Goal: Complete application form: Complete application form

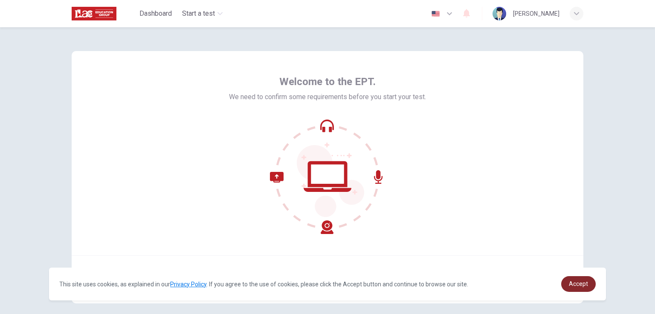
click at [330, 281] on span "Accept" at bounding box center [577, 284] width 19 height 7
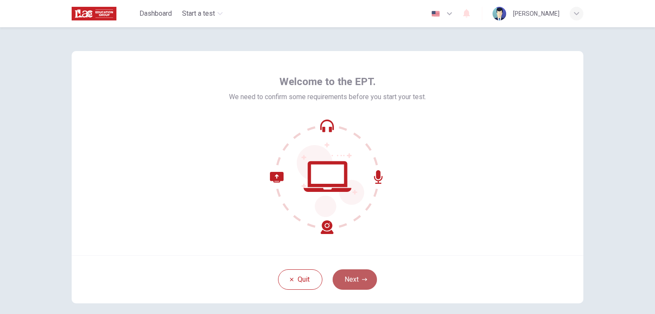
click at [330, 278] on button "Next" at bounding box center [354, 280] width 44 height 20
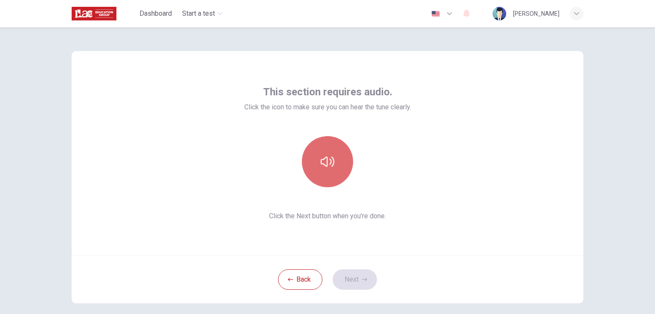
click at [330, 167] on button "button" at bounding box center [327, 161] width 51 height 51
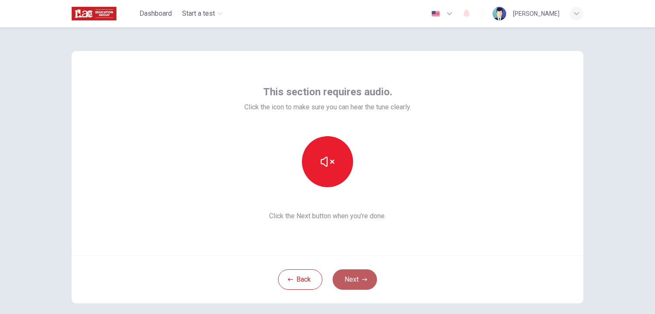
click at [330, 281] on button "Next" at bounding box center [354, 280] width 44 height 20
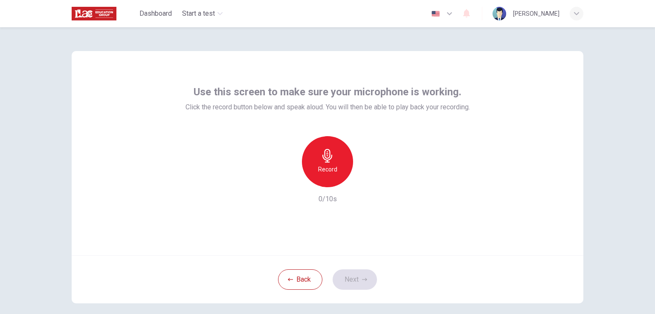
click at [315, 162] on div "Record" at bounding box center [327, 161] width 51 height 51
click at [322, 164] on div "Stop" at bounding box center [327, 161] width 51 height 51
click at [330, 182] on icon "button" at bounding box center [366, 180] width 9 height 9
click at [330, 277] on button "Next" at bounding box center [354, 280] width 44 height 20
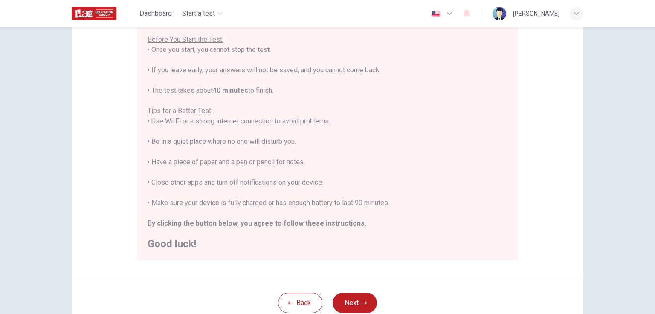
scroll to position [128, 0]
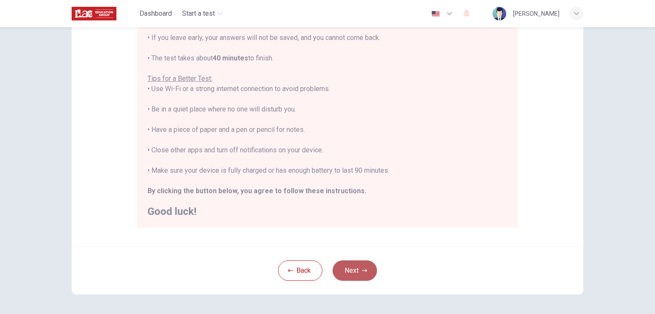
click at [330, 268] on button "Next" at bounding box center [354, 271] width 44 height 20
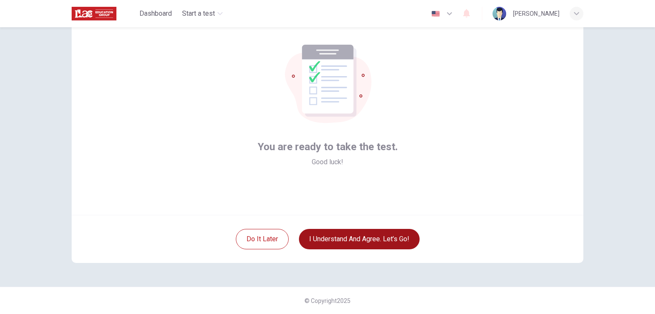
click at [330, 237] on button "I understand and agree. Let’s go!" at bounding box center [359, 239] width 121 height 20
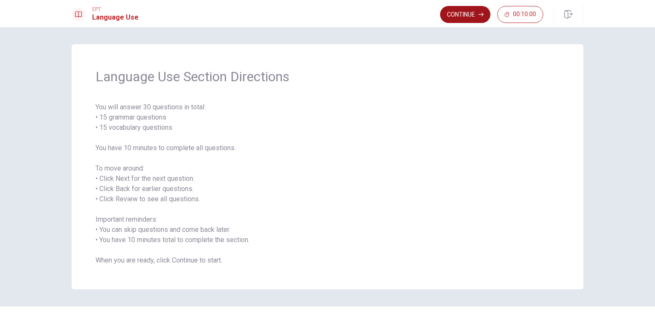
click at [330, 16] on button "Continue" at bounding box center [465, 14] width 50 height 17
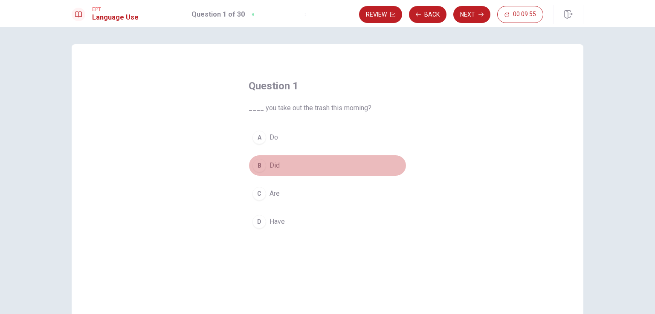
click at [249, 163] on button "B Did" at bounding box center [327, 165] width 158 height 21
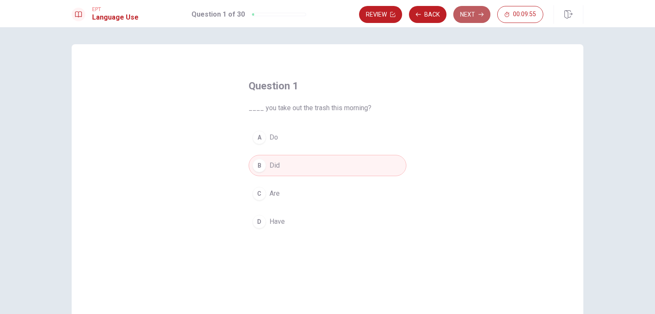
click at [330, 14] on button "Next" at bounding box center [471, 14] width 37 height 17
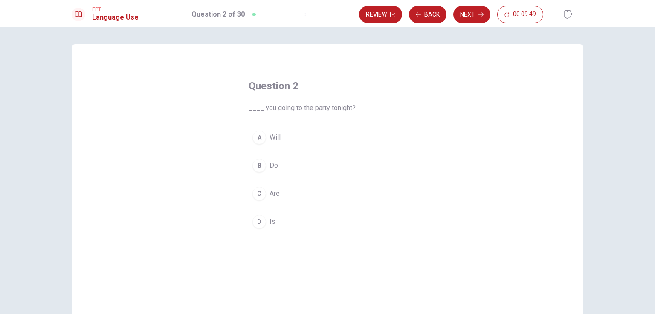
click at [254, 132] on div "A" at bounding box center [259, 138] width 14 height 14
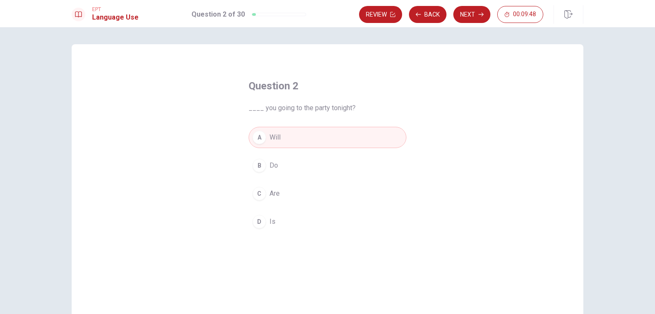
click at [264, 193] on button "C Are" at bounding box center [327, 193] width 158 height 21
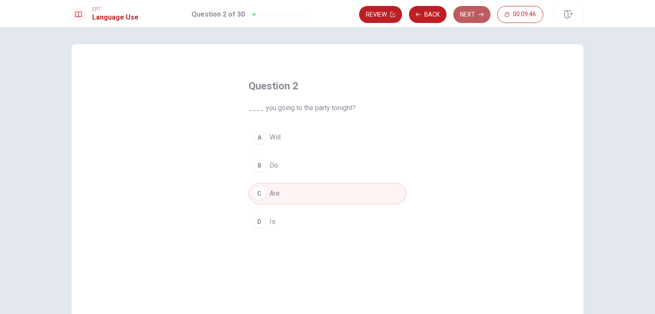
click at [330, 14] on button "Next" at bounding box center [471, 14] width 37 height 17
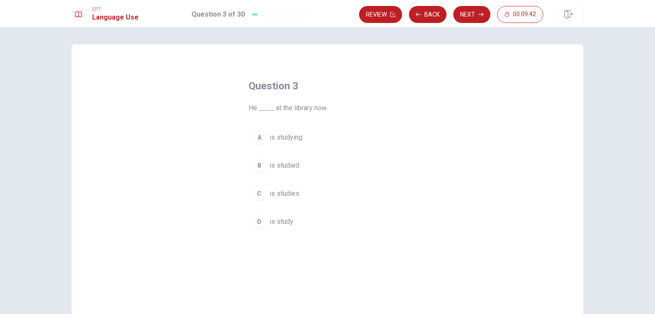
click at [286, 139] on span "is studying" at bounding box center [285, 138] width 33 height 10
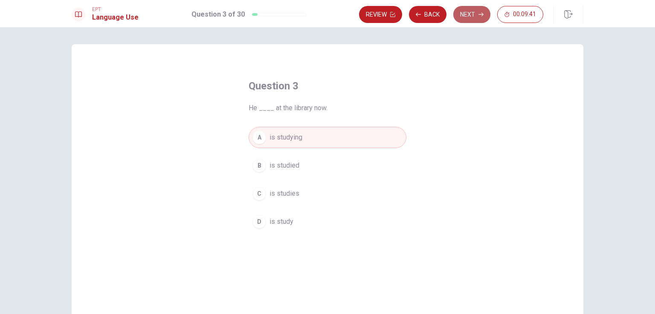
click at [330, 14] on button "Next" at bounding box center [471, 14] width 37 height 17
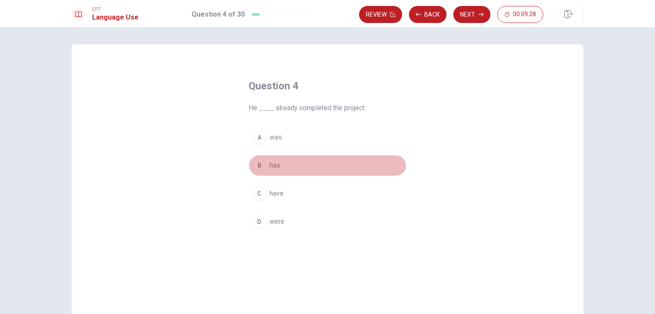
click at [259, 165] on div "B" at bounding box center [259, 166] width 14 height 14
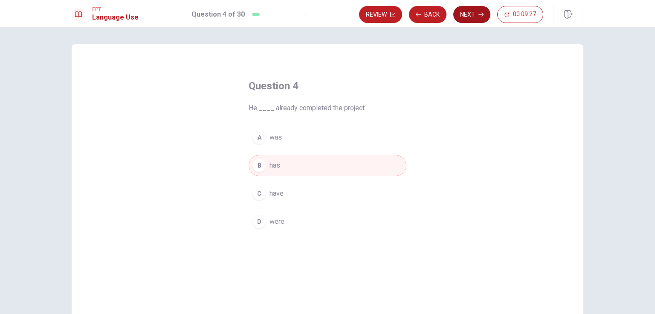
click at [330, 9] on button "Next" at bounding box center [471, 14] width 37 height 17
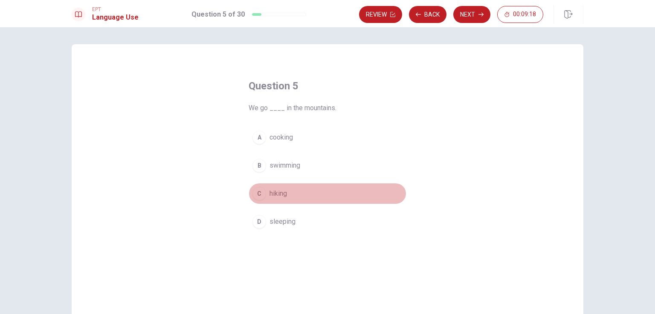
click at [266, 193] on button "C hiking" at bounding box center [327, 193] width 158 height 21
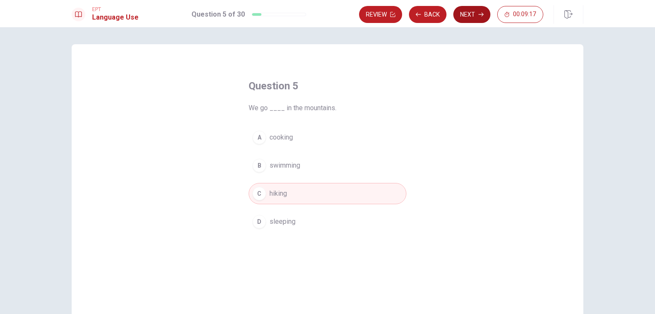
click at [330, 20] on button "Next" at bounding box center [471, 14] width 37 height 17
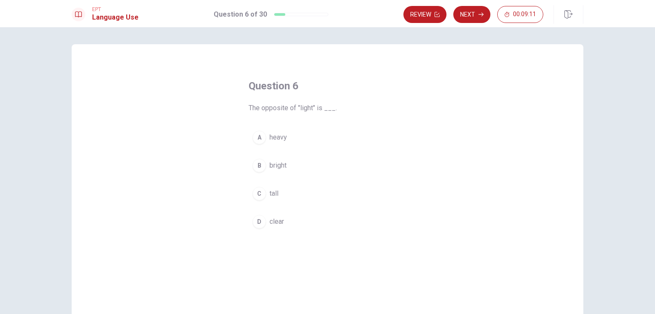
click at [248, 138] on button "A heavy" at bounding box center [327, 137] width 158 height 21
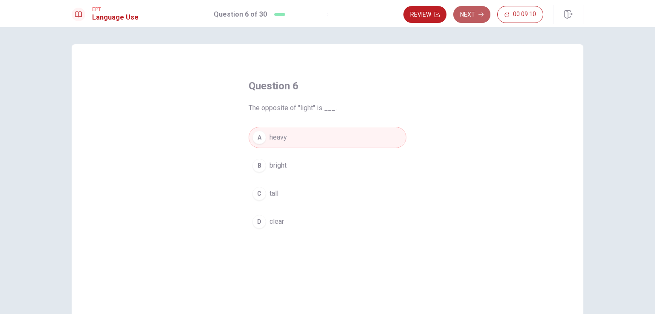
click at [330, 17] on button "Next" at bounding box center [471, 14] width 37 height 17
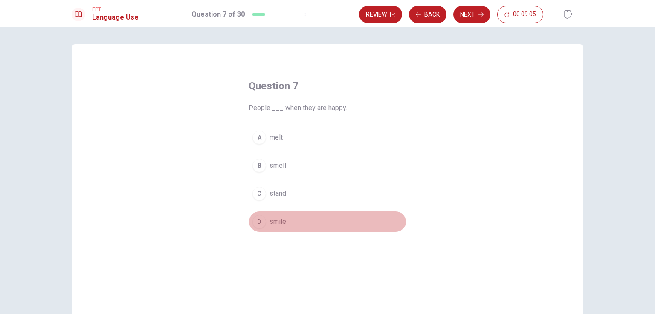
click at [254, 224] on div "D" at bounding box center [259, 222] width 14 height 14
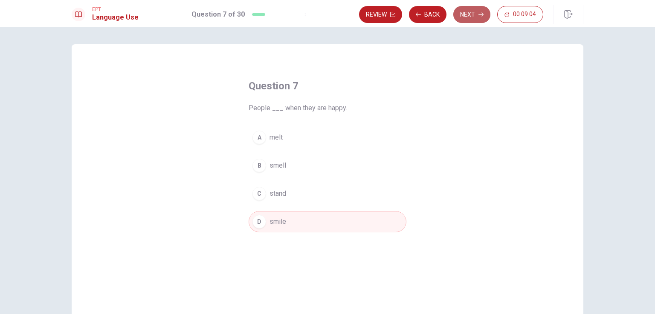
click at [330, 12] on button "Next" at bounding box center [471, 14] width 37 height 17
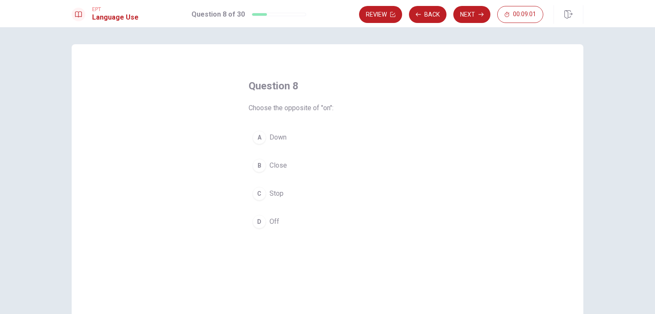
drag, startPoint x: 258, startPoint y: 222, endPoint x: 281, endPoint y: 185, distance: 44.2
click at [258, 223] on div "D" at bounding box center [259, 222] width 14 height 14
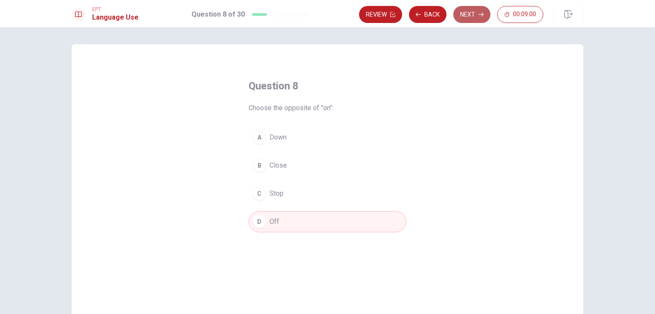
click at [330, 13] on icon "button" at bounding box center [480, 14] width 5 height 5
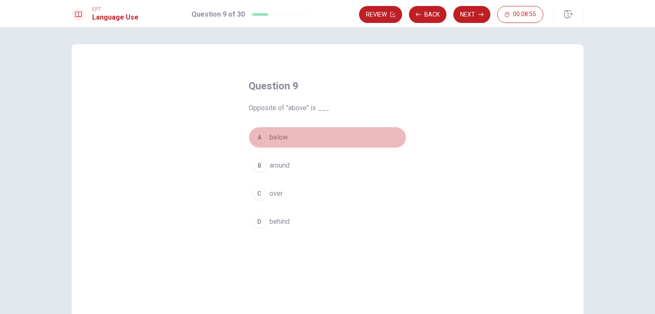
click at [256, 139] on div "A" at bounding box center [259, 138] width 14 height 14
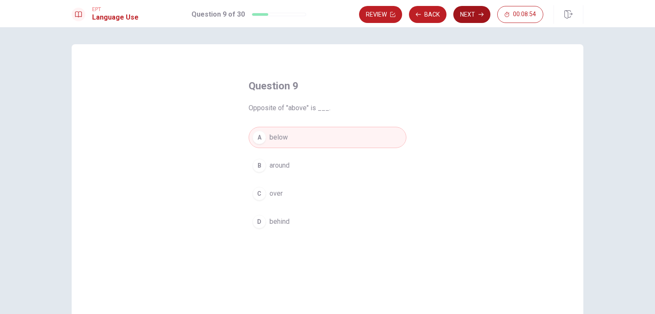
click at [330, 7] on button "Next" at bounding box center [471, 14] width 37 height 17
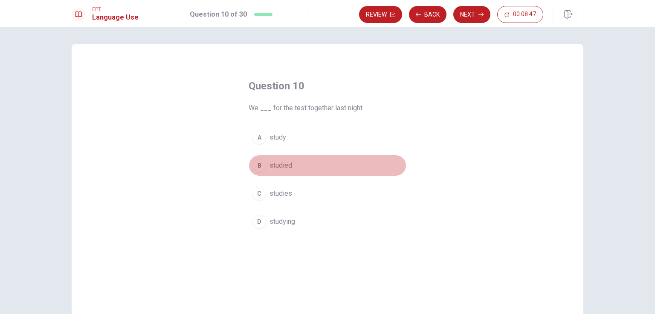
click at [261, 164] on div "B" at bounding box center [259, 166] width 14 height 14
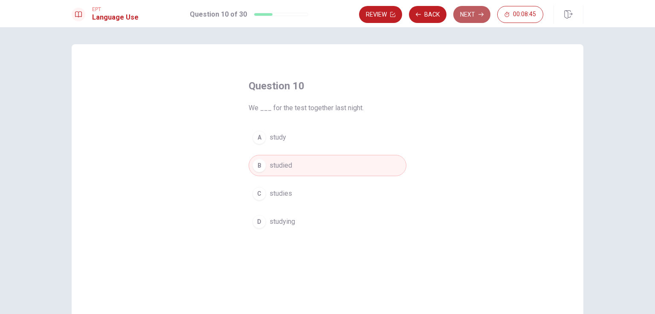
click at [330, 11] on button "Next" at bounding box center [471, 14] width 37 height 17
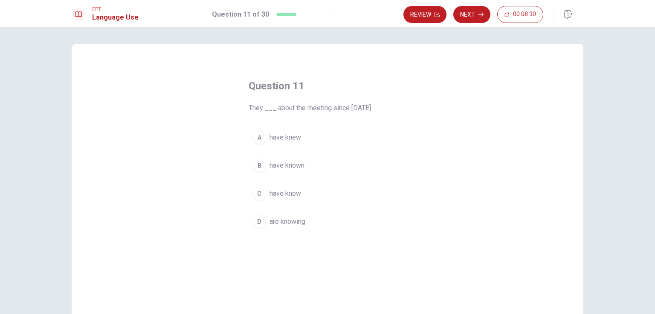
click at [278, 164] on span "have known" at bounding box center [286, 166] width 35 height 10
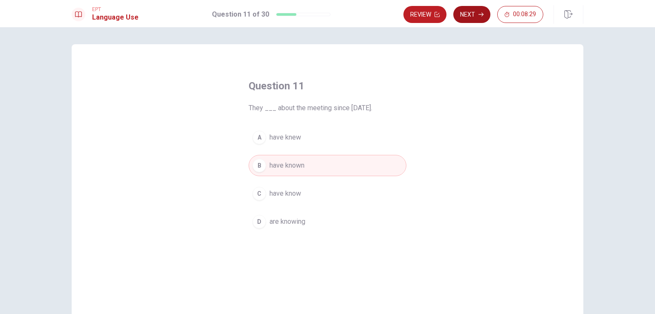
click at [330, 18] on button "Next" at bounding box center [471, 14] width 37 height 17
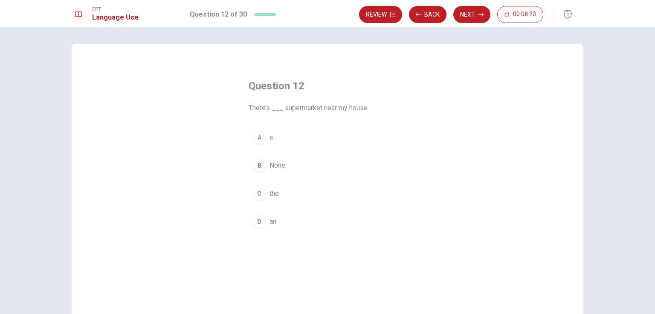
click at [261, 135] on div "A" at bounding box center [259, 138] width 14 height 14
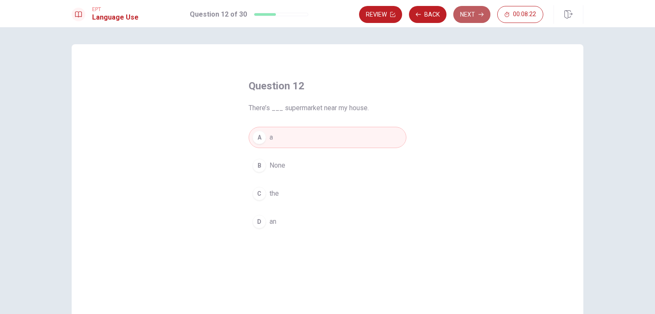
click at [330, 12] on button "Next" at bounding box center [471, 14] width 37 height 17
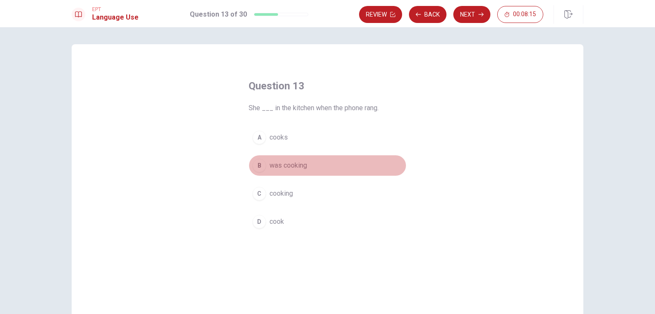
click at [286, 167] on span "was cooking" at bounding box center [287, 166] width 37 height 10
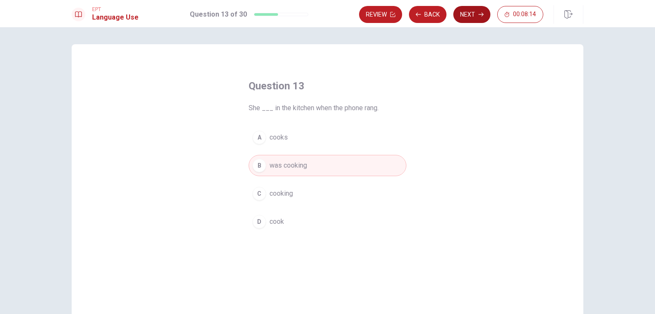
click at [330, 21] on button "Next" at bounding box center [471, 14] width 37 height 17
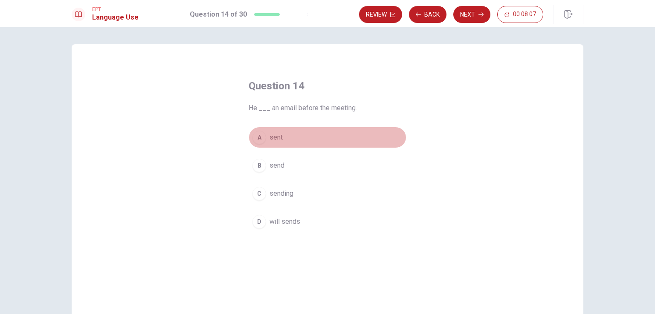
click at [269, 139] on span "sent" at bounding box center [275, 138] width 13 height 10
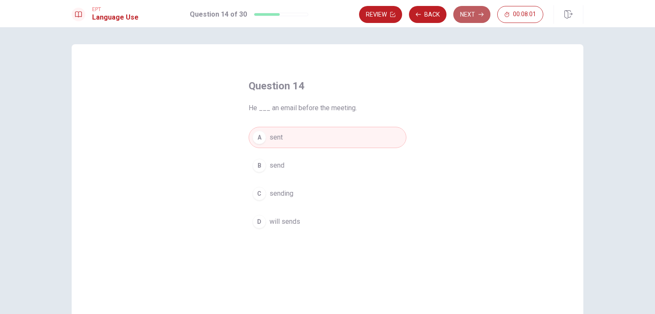
click at [330, 19] on button "Next" at bounding box center [471, 14] width 37 height 17
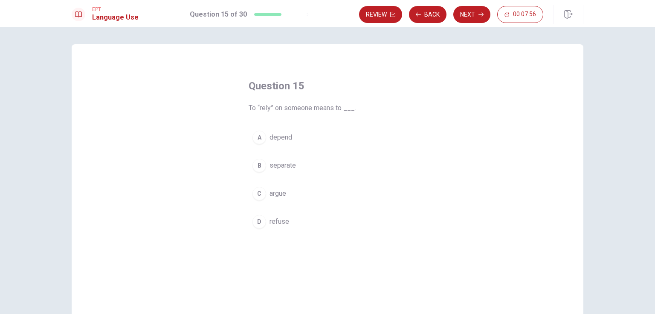
click at [262, 225] on div "D" at bounding box center [259, 222] width 14 height 14
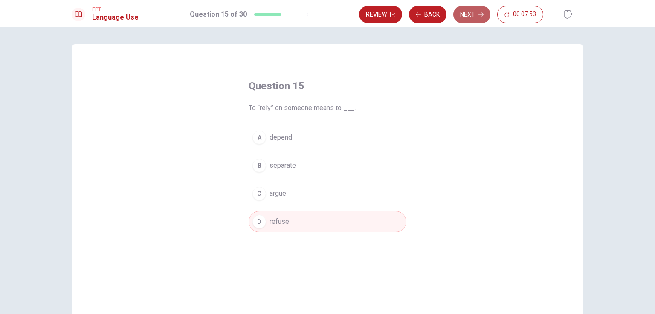
click at [330, 17] on button "Next" at bounding box center [471, 14] width 37 height 17
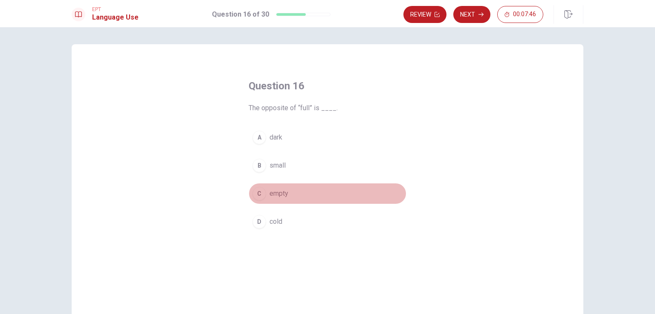
drag, startPoint x: 256, startPoint y: 193, endPoint x: 280, endPoint y: 158, distance: 42.9
click at [255, 193] on div "C" at bounding box center [259, 194] width 14 height 14
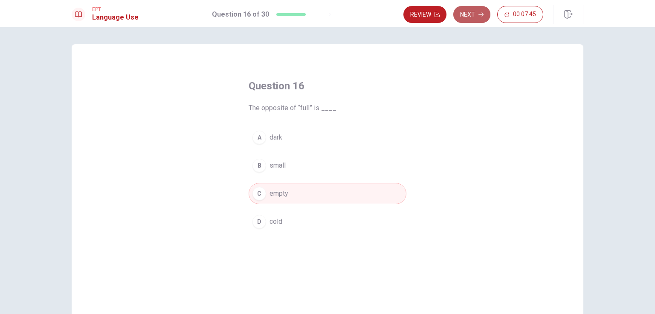
click at [330, 16] on button "Next" at bounding box center [471, 14] width 37 height 17
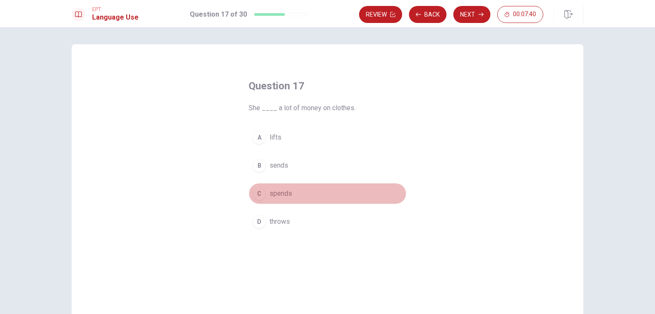
click at [252, 194] on div "C" at bounding box center [259, 194] width 14 height 14
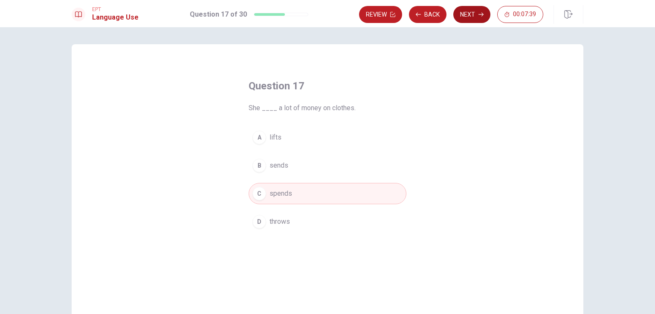
click at [330, 11] on button "Next" at bounding box center [471, 14] width 37 height 17
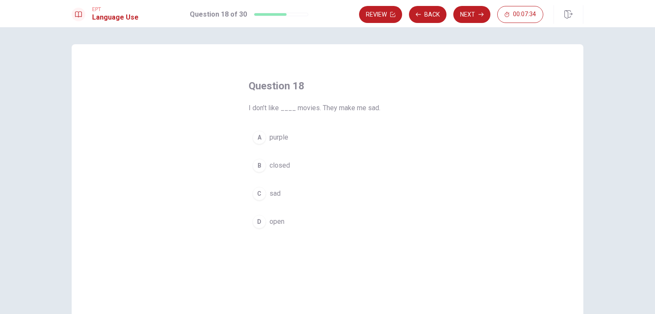
click at [257, 187] on div "C" at bounding box center [259, 194] width 14 height 14
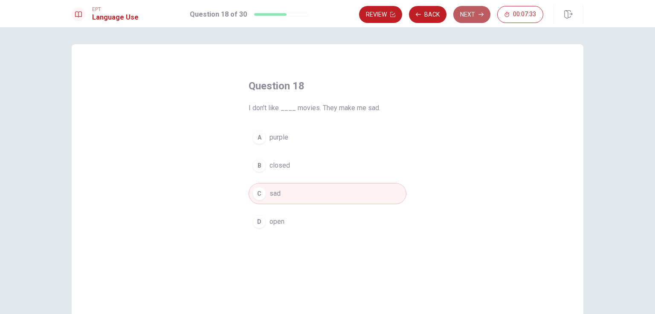
click at [330, 21] on button "Next" at bounding box center [471, 14] width 37 height 17
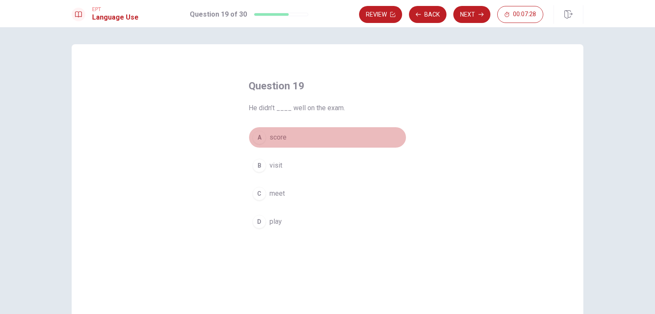
click at [262, 137] on div "A" at bounding box center [259, 138] width 14 height 14
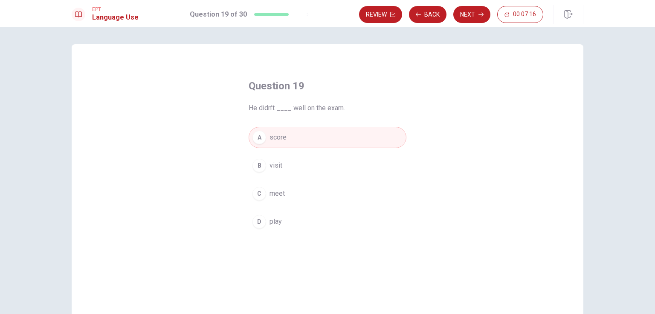
click at [270, 220] on span "play" at bounding box center [275, 222] width 12 height 10
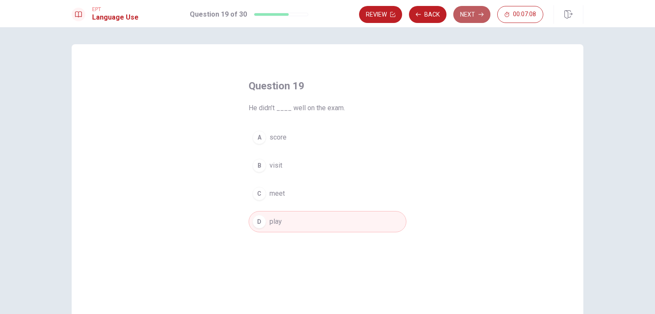
click at [330, 13] on button "Next" at bounding box center [471, 14] width 37 height 17
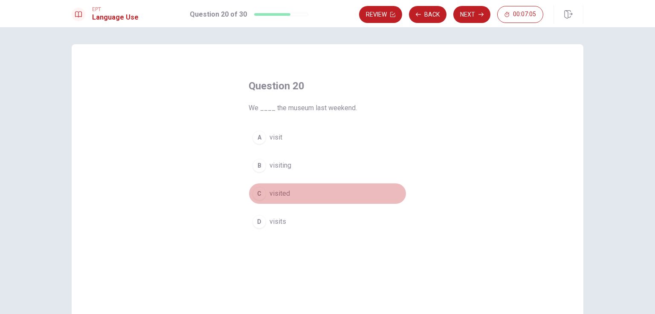
click at [275, 191] on span "visited" at bounding box center [279, 194] width 20 height 10
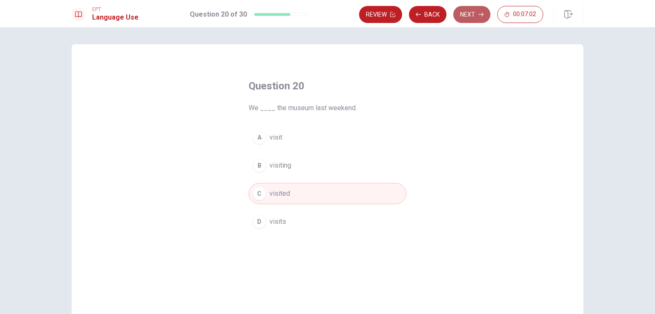
click at [330, 14] on button "Next" at bounding box center [471, 14] width 37 height 17
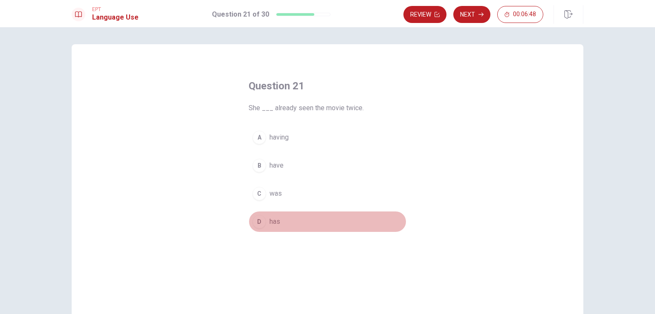
click at [259, 220] on div "D" at bounding box center [259, 222] width 14 height 14
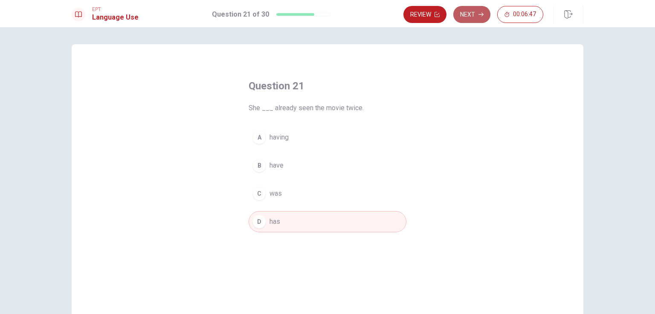
click at [330, 12] on button "Next" at bounding box center [471, 14] width 37 height 17
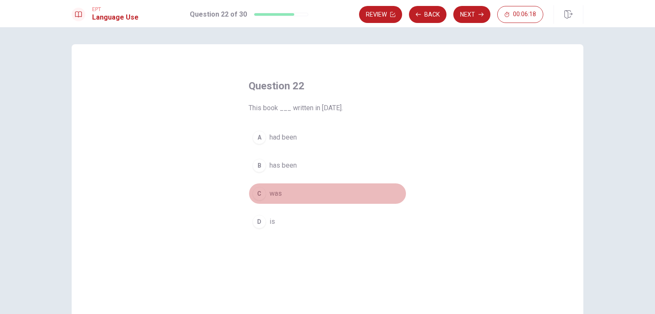
click at [256, 193] on div "C" at bounding box center [259, 194] width 14 height 14
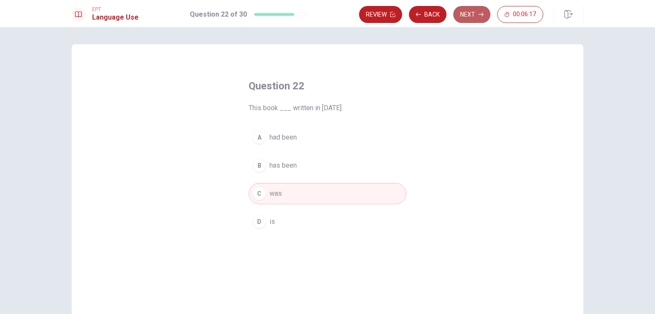
click at [330, 12] on button "Next" at bounding box center [471, 14] width 37 height 17
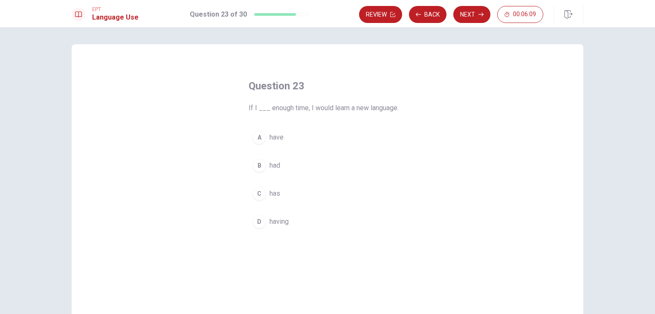
click at [260, 138] on div "A" at bounding box center [259, 138] width 14 height 14
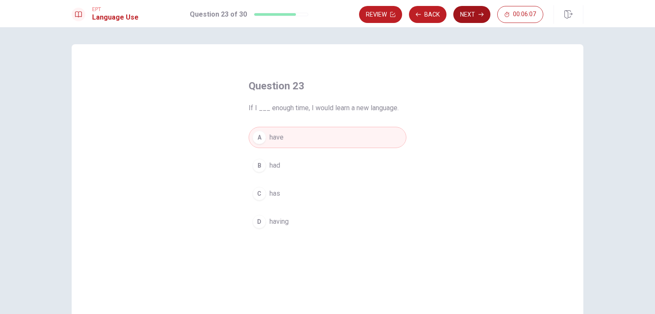
click at [330, 12] on button "Next" at bounding box center [471, 14] width 37 height 17
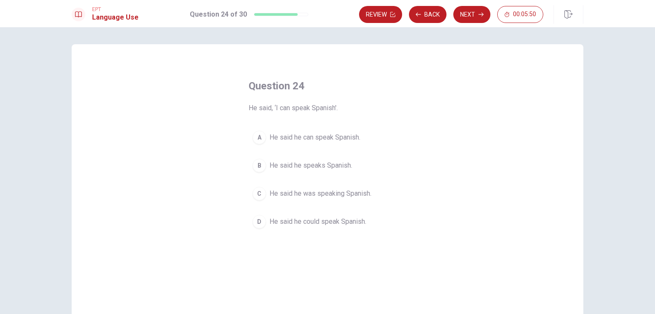
click at [330, 224] on span "He said he could speak Spanish." at bounding box center [317, 222] width 97 height 10
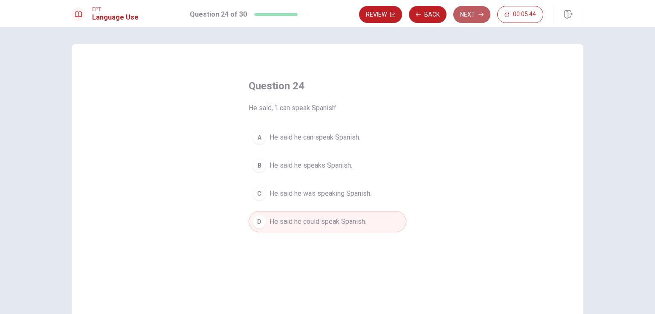
click at [330, 13] on button "Next" at bounding box center [471, 14] width 37 height 17
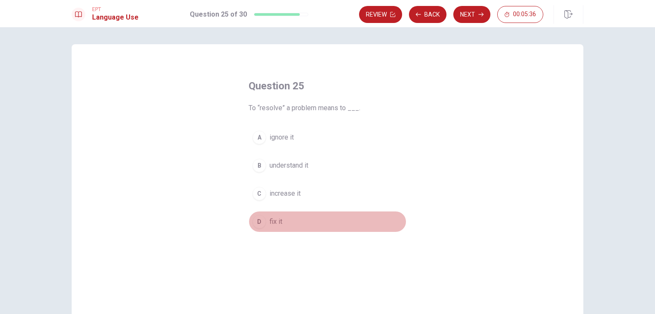
click at [254, 223] on div "D" at bounding box center [259, 222] width 14 height 14
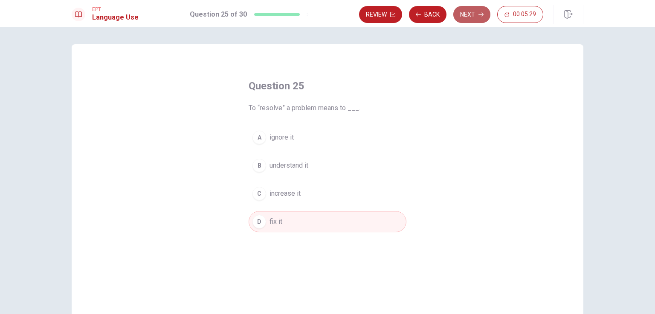
click at [330, 17] on button "Next" at bounding box center [471, 14] width 37 height 17
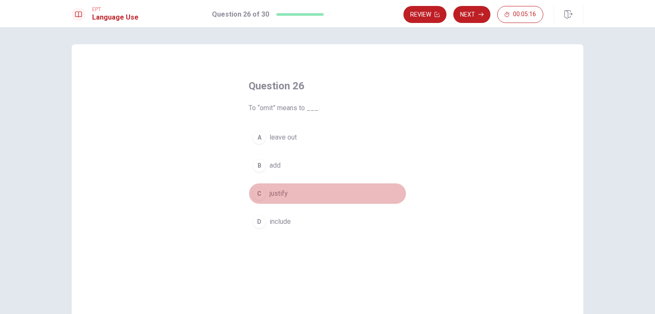
click at [252, 196] on div "C" at bounding box center [259, 194] width 14 height 14
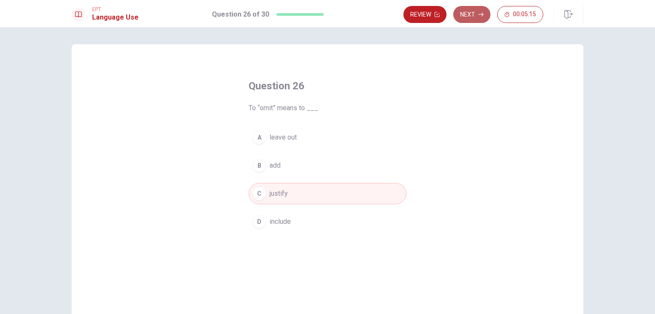
click at [330, 22] on button "Next" at bounding box center [471, 14] width 37 height 17
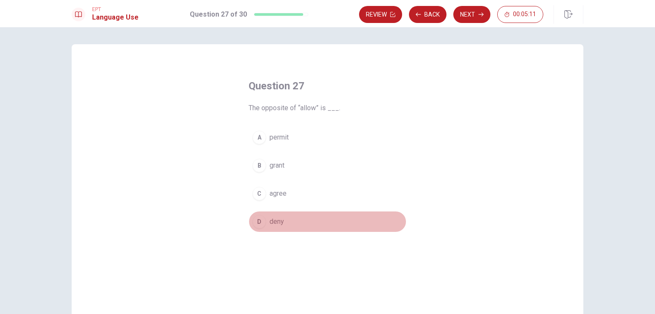
click at [261, 220] on div "D" at bounding box center [259, 222] width 14 height 14
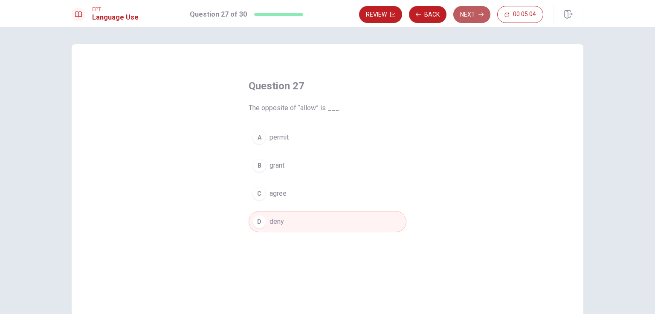
click at [330, 18] on button "Next" at bounding box center [471, 14] width 37 height 17
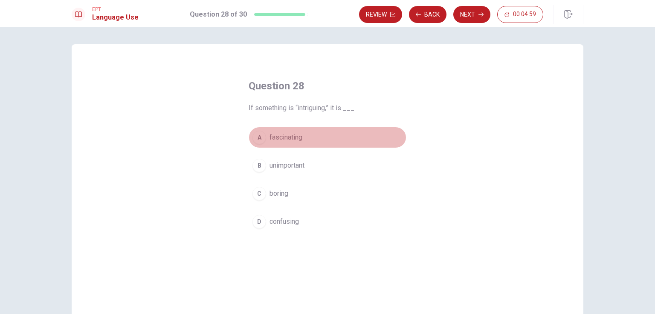
click at [295, 135] on span "fascinating" at bounding box center [285, 138] width 33 height 10
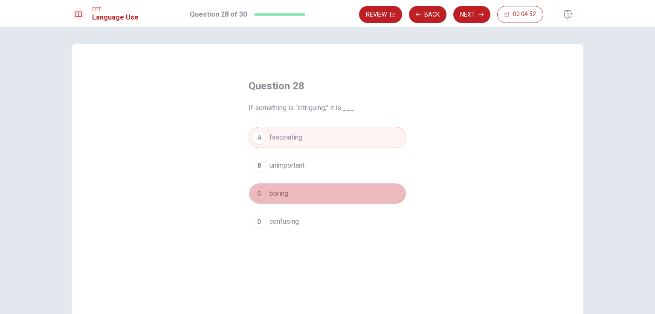
click at [274, 193] on span "boring" at bounding box center [278, 194] width 19 height 10
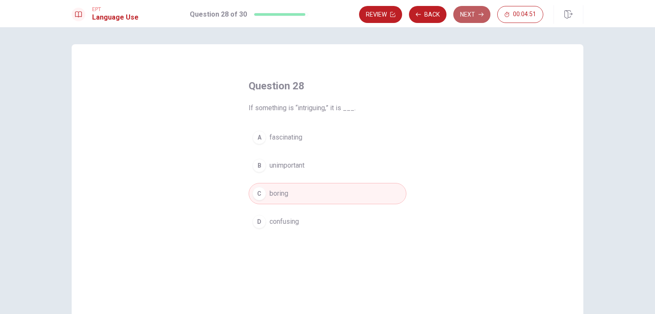
click at [330, 9] on button "Next" at bounding box center [471, 14] width 37 height 17
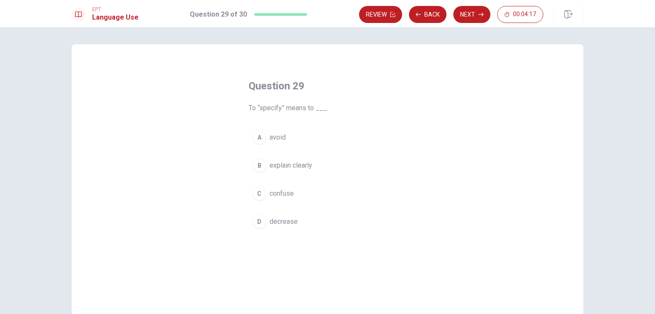
click at [273, 166] on span "explain clearly" at bounding box center [290, 166] width 43 height 10
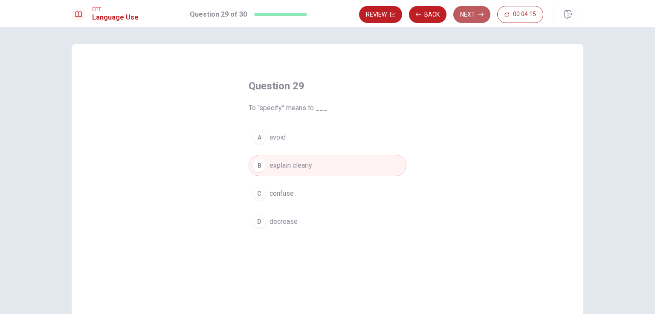
click at [330, 16] on button "Next" at bounding box center [471, 14] width 37 height 17
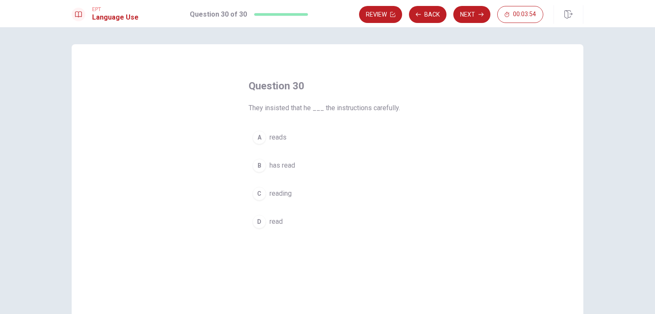
click at [271, 222] on span "read" at bounding box center [275, 222] width 13 height 10
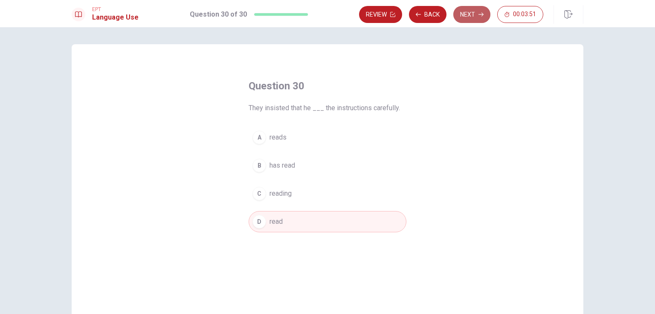
click at [330, 13] on button "Next" at bounding box center [471, 14] width 37 height 17
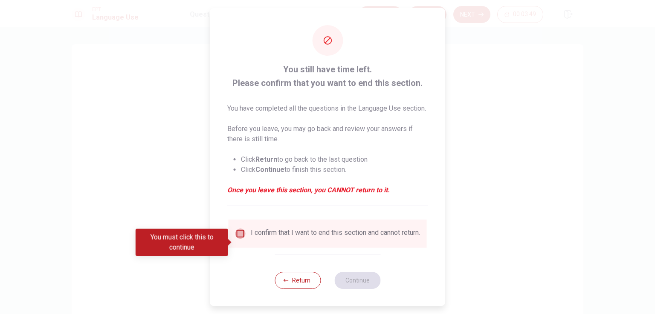
click at [237, 239] on input "You must click this to continue" at bounding box center [240, 234] width 10 height 10
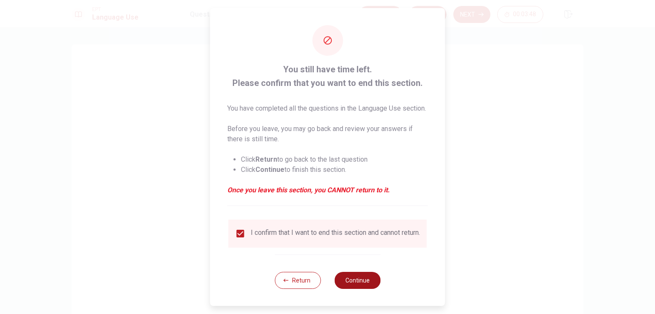
click at [330, 289] on button "Continue" at bounding box center [357, 280] width 46 height 17
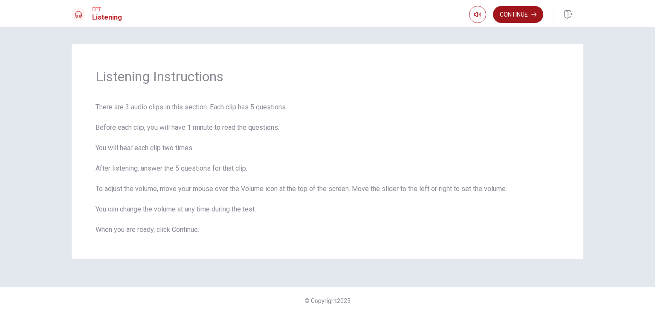
click at [330, 14] on icon "button" at bounding box center [533, 15] width 5 height 4
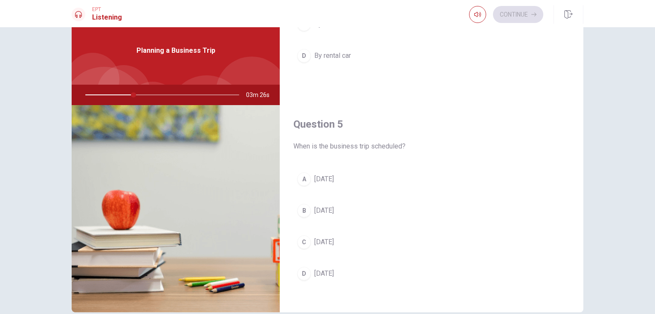
scroll to position [791, 0]
click at [330, 206] on span "[DATE]" at bounding box center [324, 209] width 20 height 10
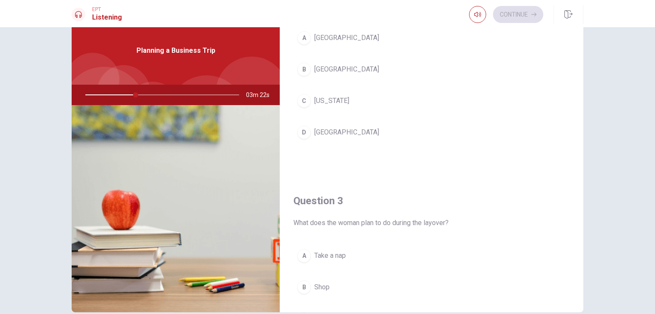
scroll to position [237, 0]
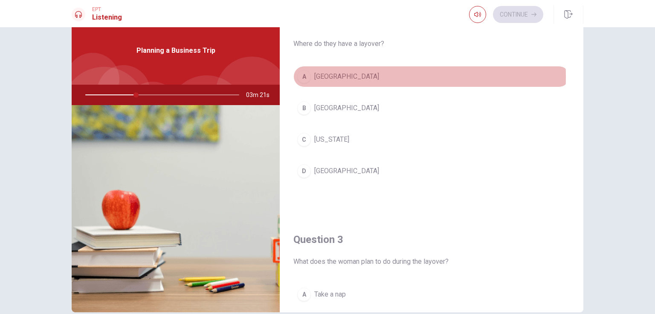
click at [329, 75] on span "[GEOGRAPHIC_DATA]" at bounding box center [346, 77] width 65 height 10
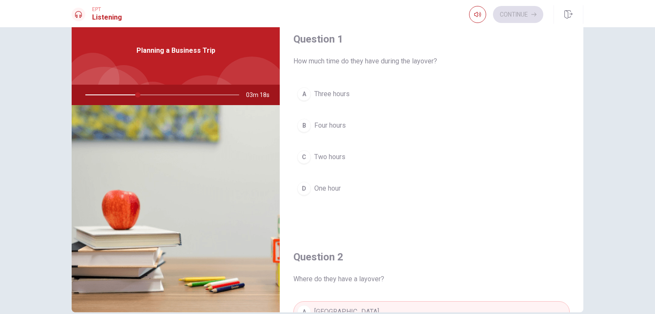
scroll to position [0, 0]
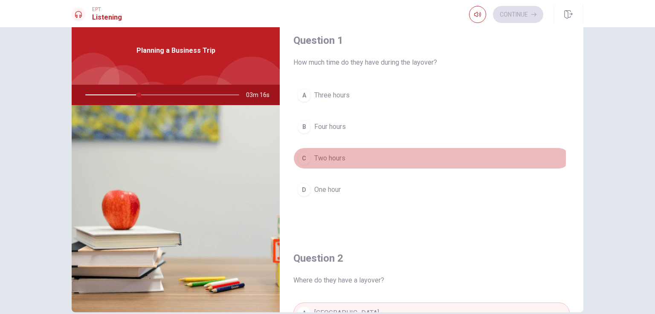
click at [321, 157] on span "Two hours" at bounding box center [329, 158] width 31 height 10
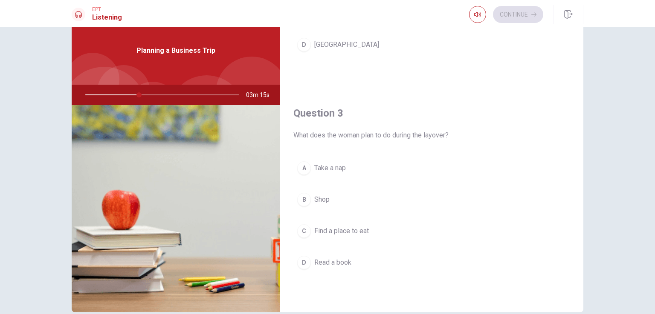
scroll to position [383, 0]
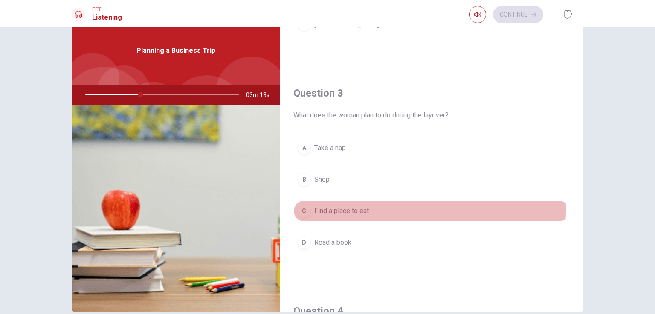
click at [330, 207] on span "Find a place to eat" at bounding box center [341, 211] width 55 height 10
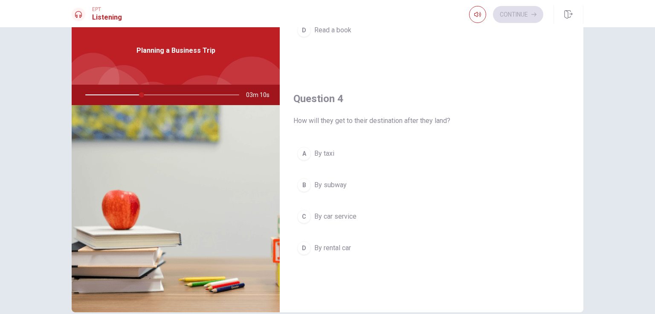
scroll to position [597, 0]
click at [330, 212] on span "By car service" at bounding box center [335, 216] width 42 height 10
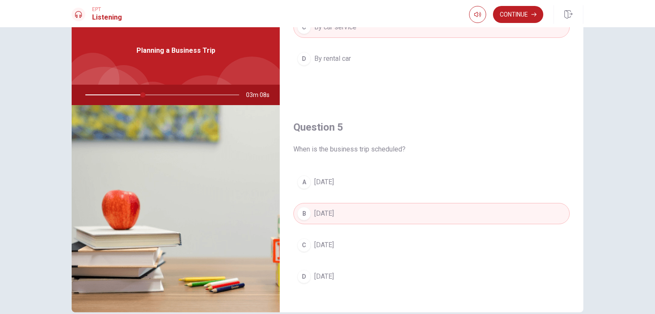
scroll to position [791, 0]
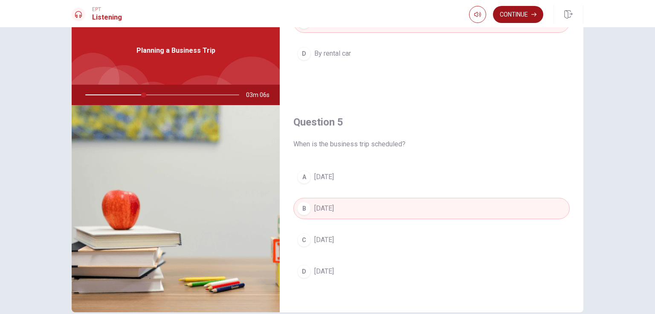
click at [330, 14] on button "Continue" at bounding box center [518, 14] width 50 height 17
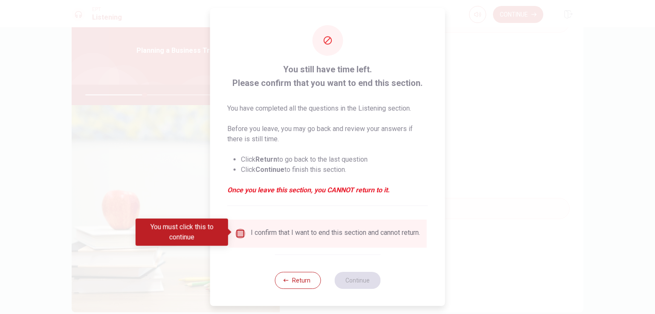
click at [239, 231] on input "You must click this to continue" at bounding box center [240, 234] width 10 height 10
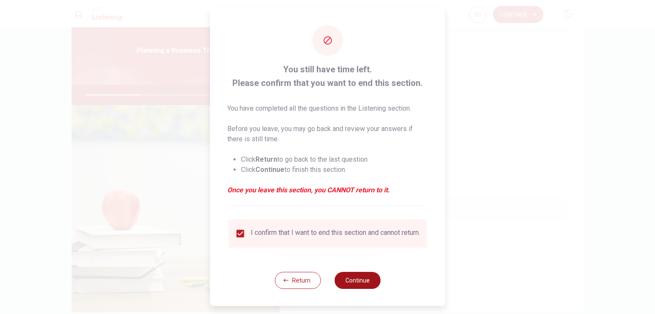
click at [330, 289] on button "Continue" at bounding box center [357, 280] width 46 height 17
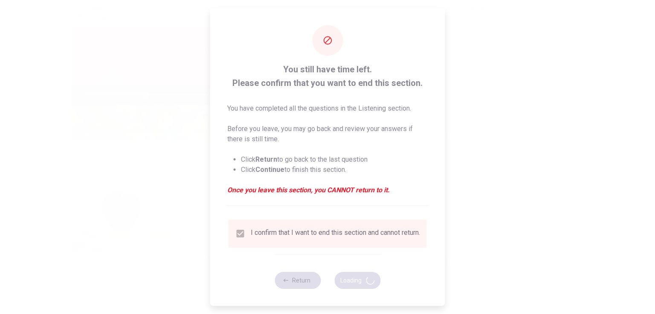
type input "40"
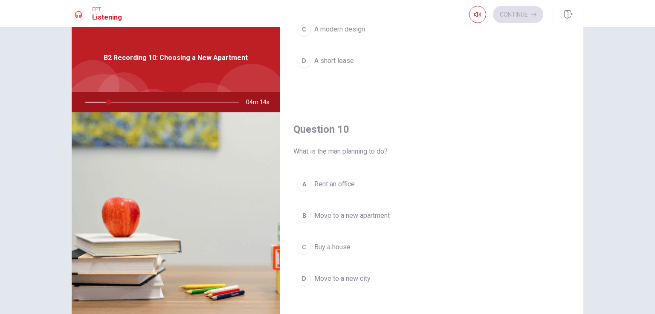
scroll to position [43, 0]
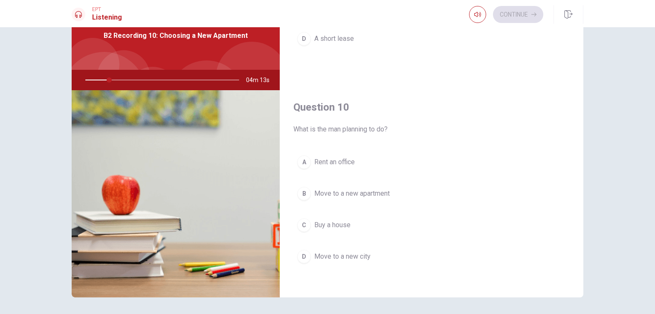
click at [315, 190] on span "Move to a new apartment" at bounding box center [351, 194] width 75 height 10
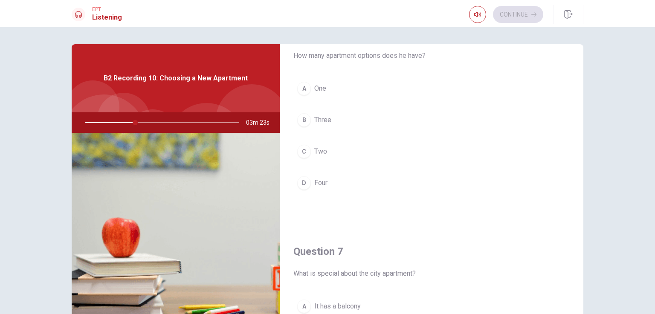
scroll to position [0, 0]
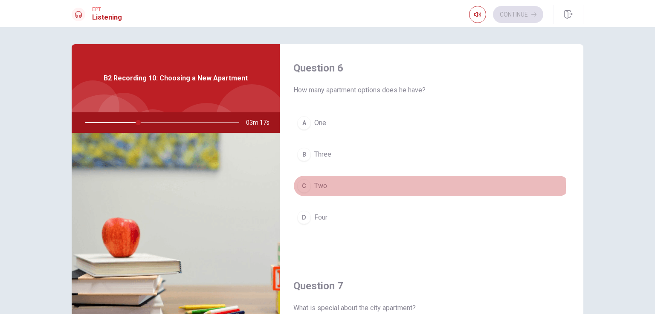
click at [305, 186] on div "C" at bounding box center [304, 186] width 14 height 14
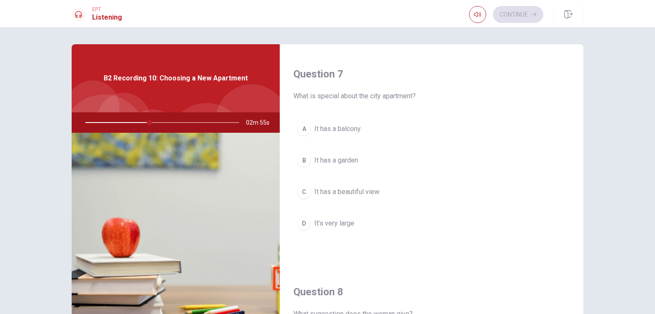
scroll to position [213, 0]
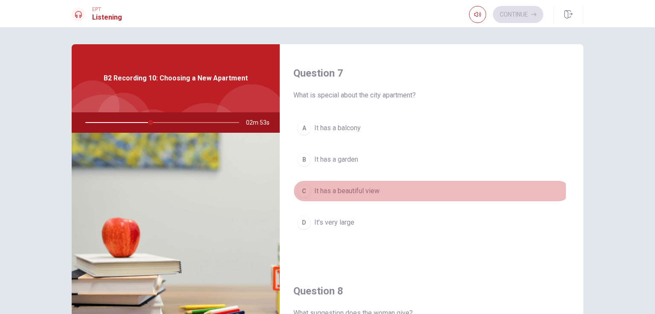
click at [330, 190] on span "It has a beautiful view" at bounding box center [346, 191] width 65 height 10
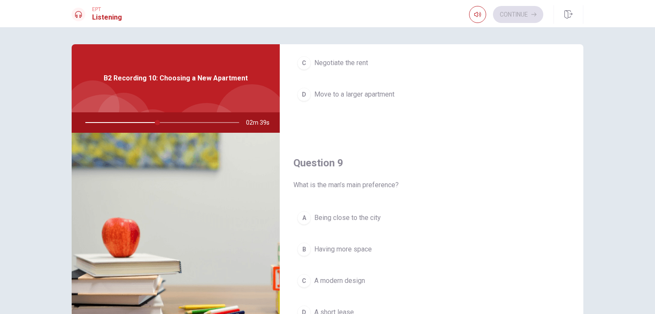
scroll to position [597, 0]
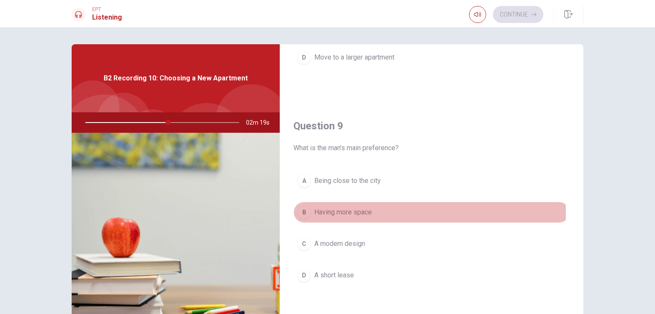
click at [330, 210] on span "Having more space" at bounding box center [343, 213] width 58 height 10
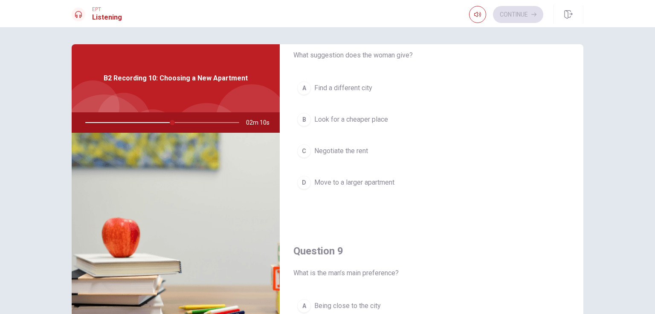
scroll to position [469, 0]
click at [330, 150] on span "Negotiate the rent" at bounding box center [341, 154] width 54 height 10
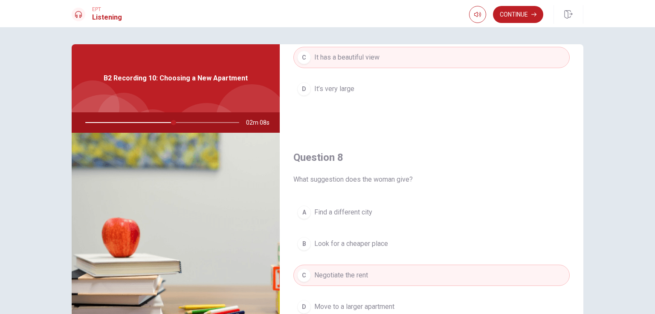
scroll to position [298, 0]
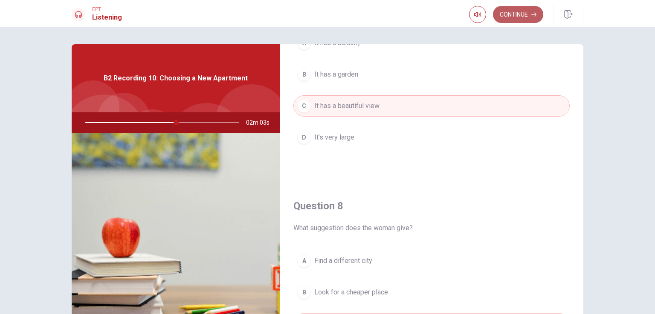
click at [330, 16] on button "Continue" at bounding box center [518, 14] width 50 height 17
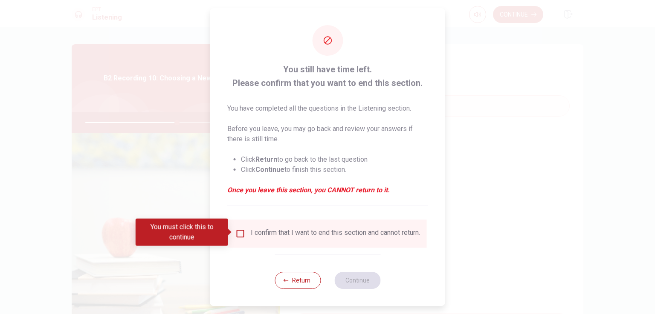
click at [237, 231] on input "You must click this to continue" at bounding box center [240, 234] width 10 height 10
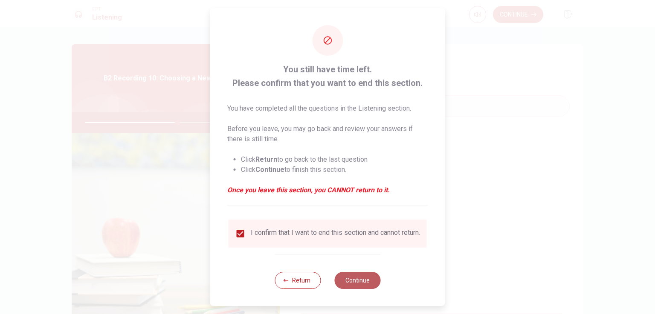
click at [330, 284] on button "Continue" at bounding box center [357, 280] width 46 height 17
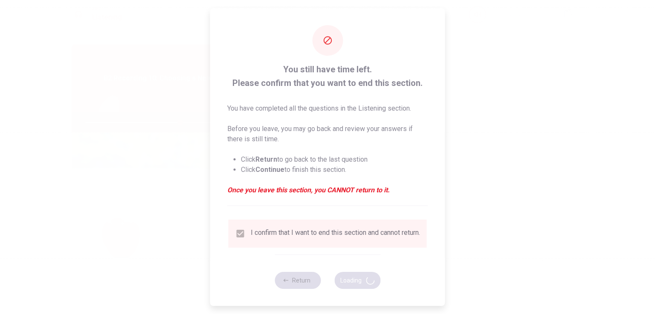
type input "62"
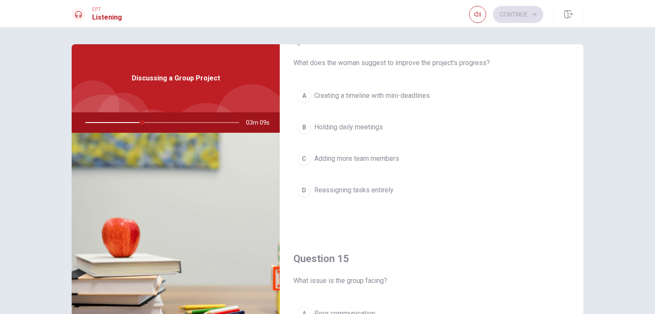
scroll to position [682, 0]
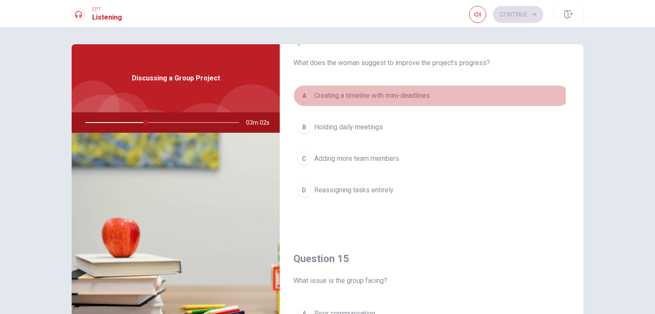
click at [330, 96] on span "Creating a timeline with mini-deadlines" at bounding box center [371, 96] width 115 height 10
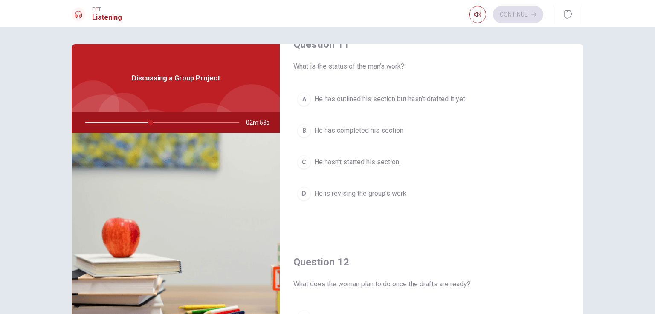
scroll to position [0, 0]
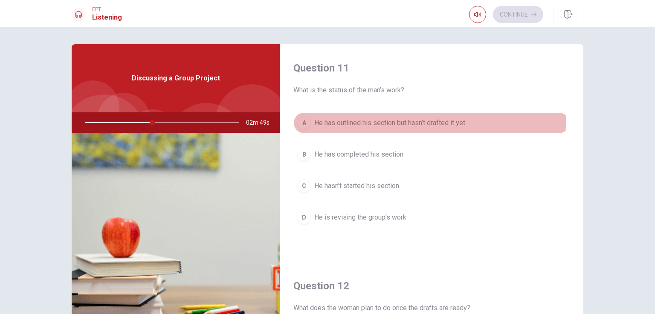
click at [330, 122] on span "He has outlined his section but hasn’t drafted it yet" at bounding box center [389, 123] width 151 height 10
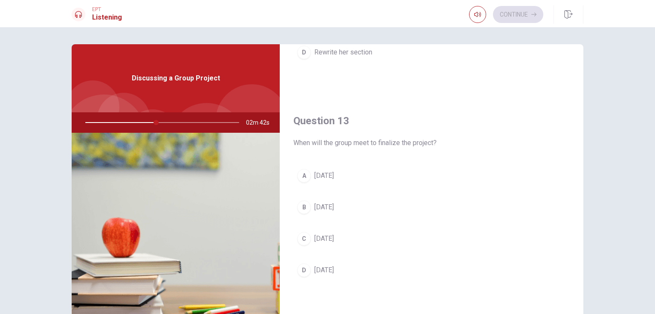
scroll to position [426, 0]
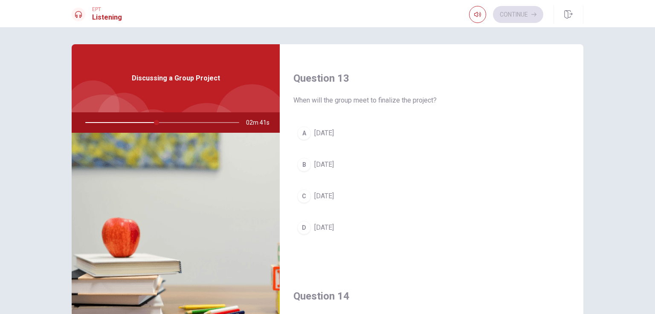
click at [324, 225] on span "[DATE]" at bounding box center [324, 228] width 20 height 10
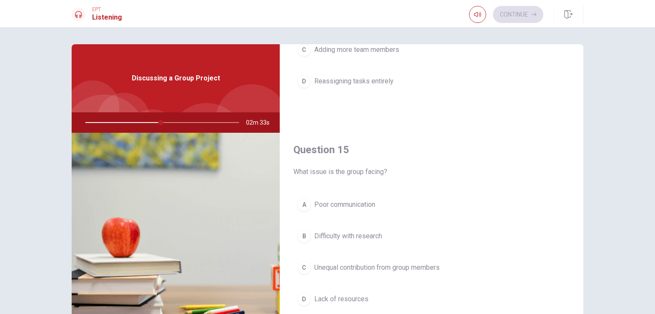
scroll to position [791, 0]
click at [330, 266] on span "Unequal contribution from group members" at bounding box center [376, 268] width 125 height 10
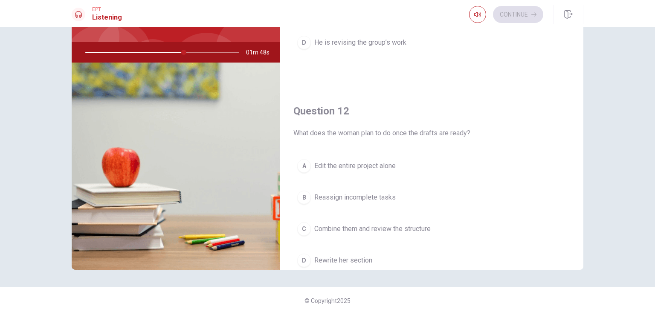
scroll to position [128, 0]
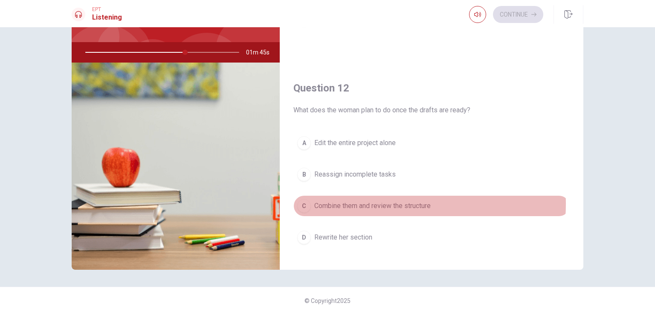
click at [330, 203] on span "Combine them and review the structure" at bounding box center [372, 206] width 116 height 10
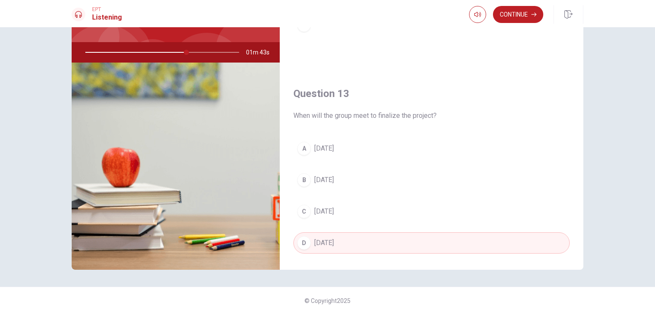
scroll to position [341, 0]
click at [330, 17] on button "Continue" at bounding box center [518, 14] width 50 height 17
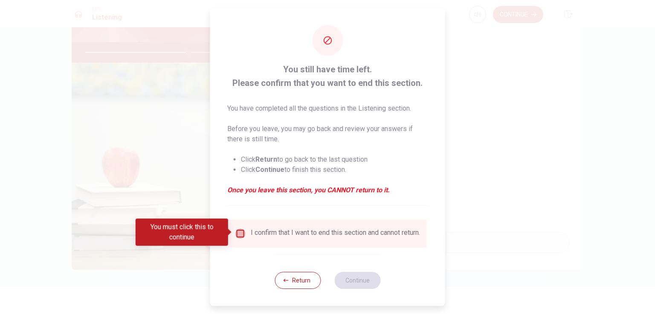
click at [237, 231] on input "You must click this to continue" at bounding box center [240, 234] width 10 height 10
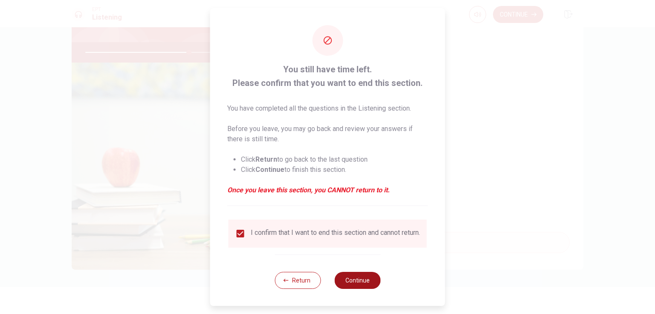
click at [330, 284] on button "Continue" at bounding box center [357, 280] width 46 height 17
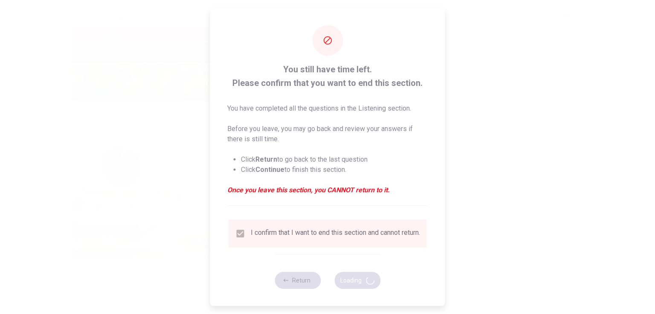
type input "68"
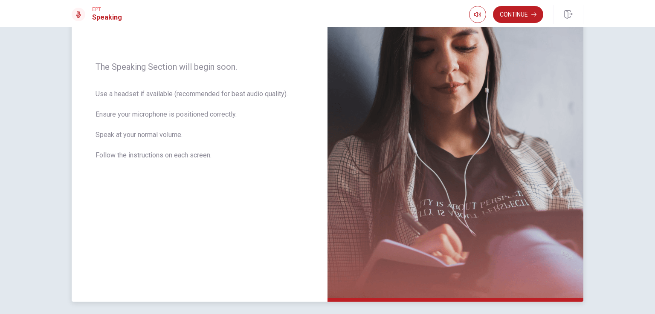
scroll to position [146, 0]
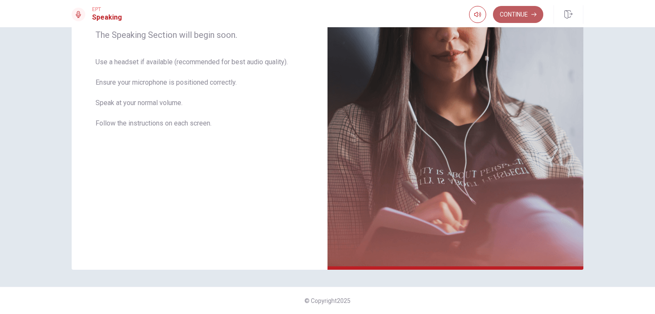
click at [330, 15] on button "Continue" at bounding box center [518, 14] width 50 height 17
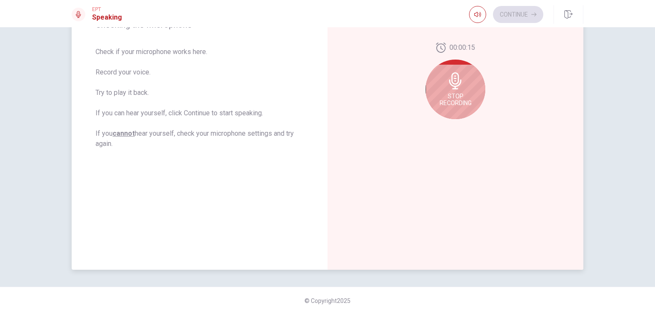
click at [330, 95] on span "Stop Recording" at bounding box center [455, 100] width 32 height 14
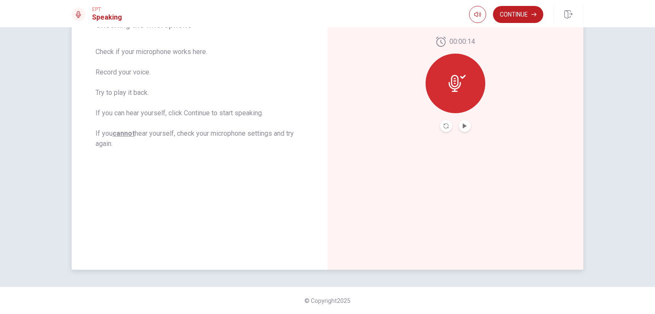
click at [330, 95] on div at bounding box center [455, 84] width 60 height 60
click at [330, 130] on button "Play Audio" at bounding box center [464, 126] width 12 height 12
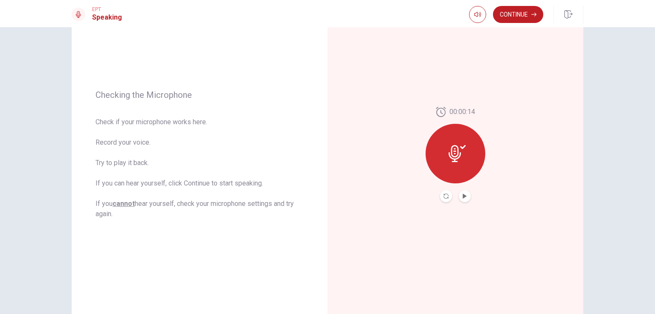
scroll to position [61, 0]
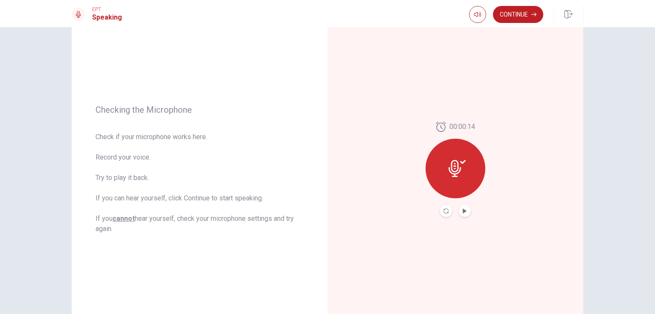
click at [330, 164] on div at bounding box center [455, 169] width 60 height 60
click at [330, 210] on icon "Record Again" at bounding box center [445, 211] width 5 height 5
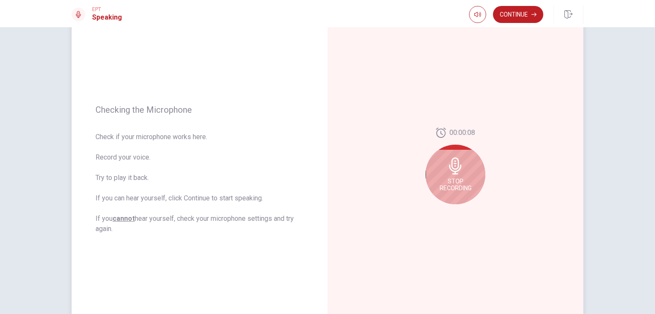
click at [330, 177] on div "Stop Recording" at bounding box center [455, 175] width 60 height 60
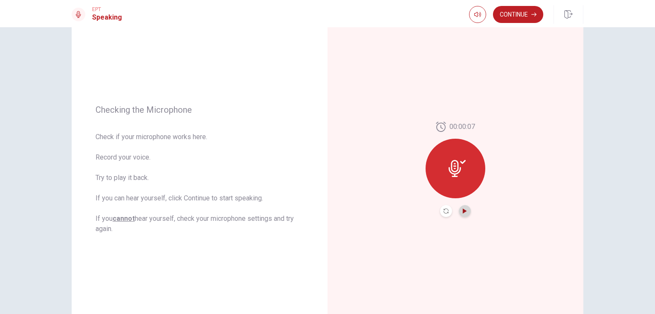
click at [330, 210] on icon "Play Audio" at bounding box center [464, 211] width 4 height 5
click at [330, 213] on div "00:00:07" at bounding box center [455, 170] width 256 height 372
click at [330, 176] on div at bounding box center [455, 169] width 60 height 60
click at [330, 207] on button "Record Again" at bounding box center [446, 211] width 12 height 12
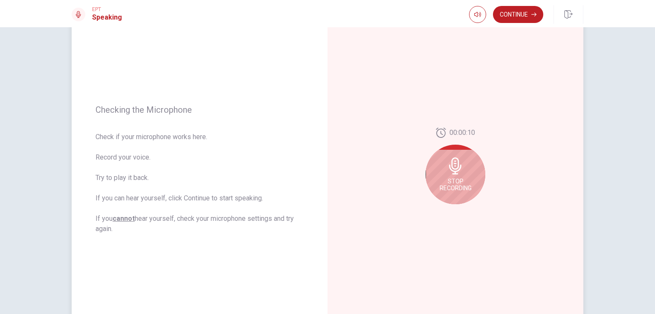
click at [330, 220] on div "00:00:10 Stop Recording" at bounding box center [455, 170] width 256 height 372
click at [330, 175] on div "Stop Recording" at bounding box center [455, 175] width 60 height 60
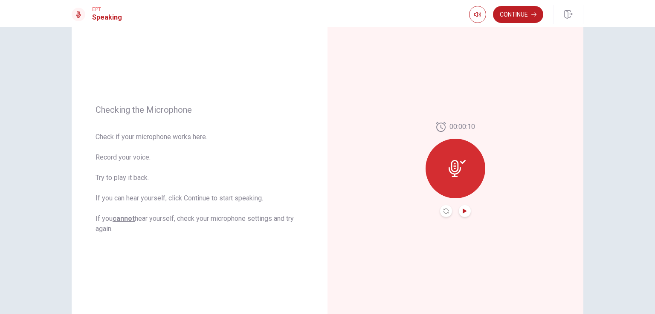
click at [330, 210] on icon "Play Audio" at bounding box center [464, 211] width 4 height 5
click at [330, 13] on button "Continue" at bounding box center [518, 14] width 50 height 17
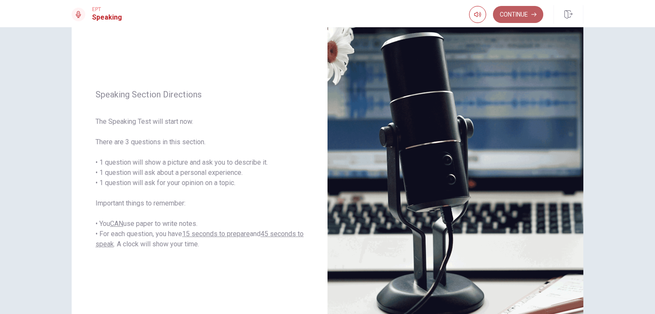
click at [330, 13] on button "Continue" at bounding box center [518, 14] width 50 height 17
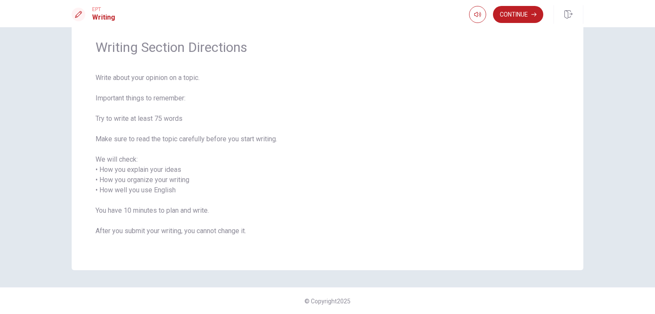
scroll to position [30, 0]
click at [330, 13] on button "Continue" at bounding box center [518, 14] width 50 height 17
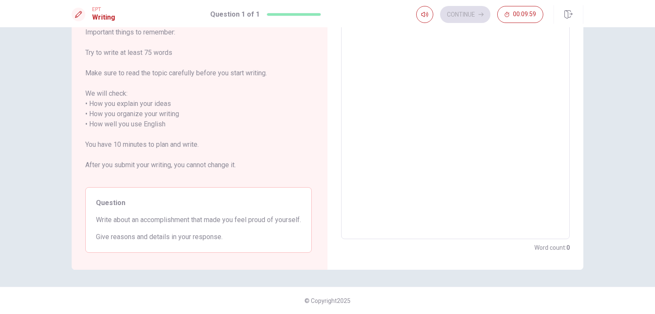
scroll to position [85, 0]
click at [330, 110] on textarea at bounding box center [455, 119] width 216 height 226
click at [330, 82] on textarea at bounding box center [455, 119] width 216 height 226
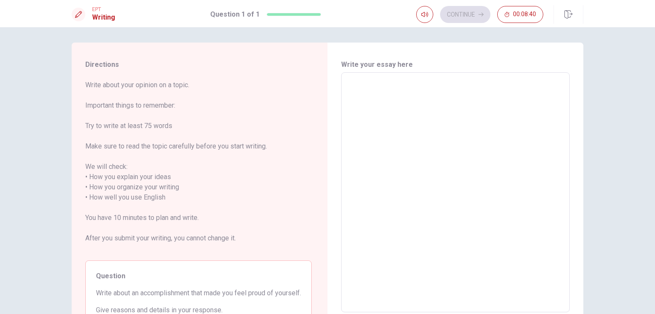
scroll to position [0, 0]
click at [330, 89] on textarea at bounding box center [455, 194] width 216 height 226
type textarea "o"
type textarea "x"
type textarea "I"
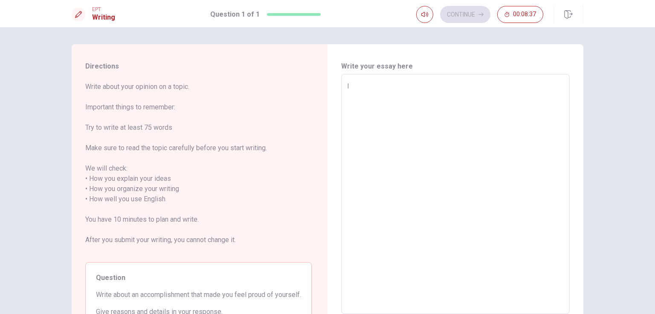
type textarea "x"
type textarea "O"
type textarea "x"
type textarea "On"
type textarea "x"
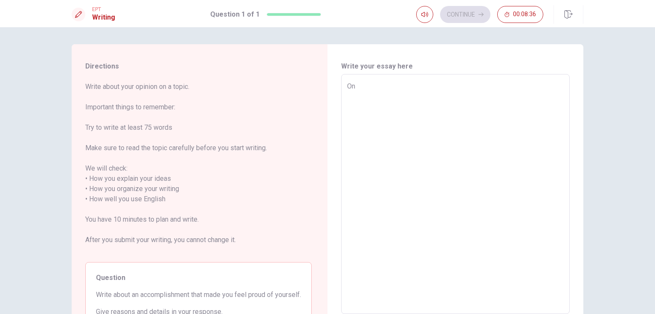
type textarea "One"
type textarea "x"
type textarea "One"
type textarea "x"
type textarea "One a"
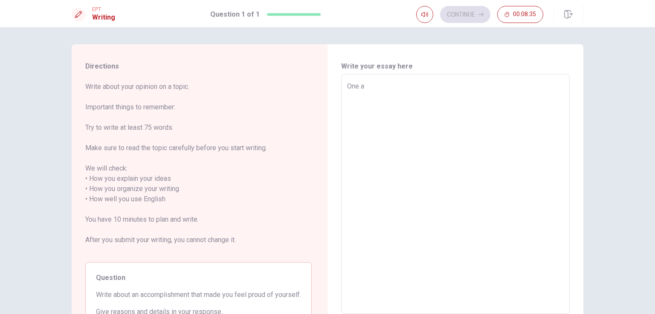
type textarea "x"
type textarea "One ac"
type textarea "x"
type textarea "One acc"
type textarea "x"
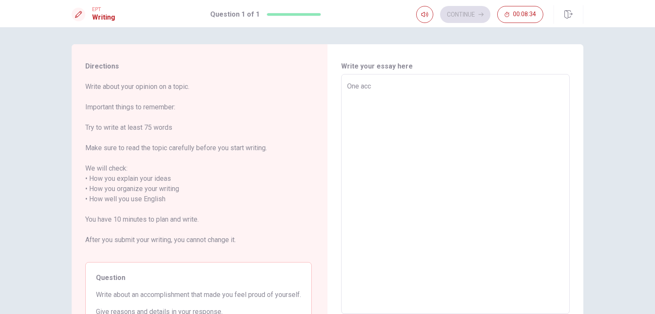
type textarea "One acco"
type textarea "x"
type textarea "One accom"
type textarea "x"
type textarea "One accomp"
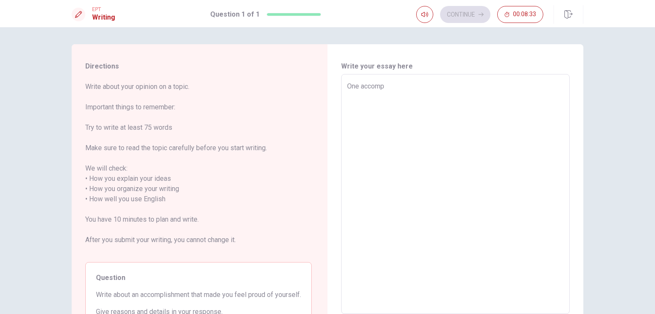
type textarea "x"
type textarea "One accompl"
type textarea "x"
type textarea "One accompli"
type textarea "x"
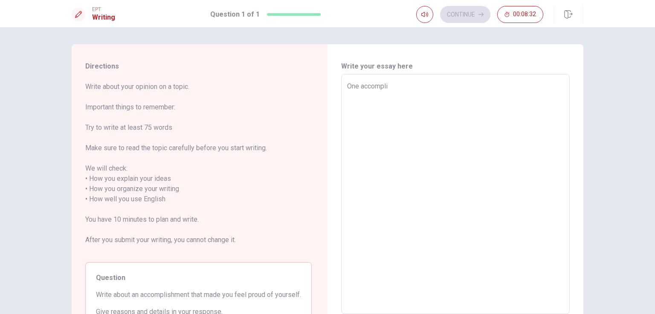
type textarea "One accomplis"
type textarea "x"
type textarea "One accomplish"
type textarea "x"
type textarea "One accomplishm"
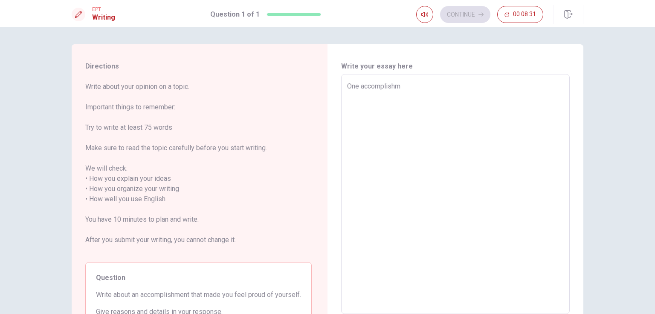
type textarea "x"
type textarea "One accomplishme"
type textarea "x"
type textarea "One accomplishmen"
type textarea "x"
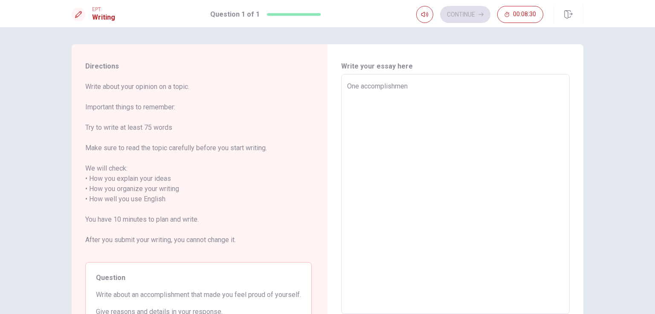
type textarea "One accomplishment"
type textarea "x"
type textarea "One accomplishment"
type textarea "x"
type textarea "One accomplishment t"
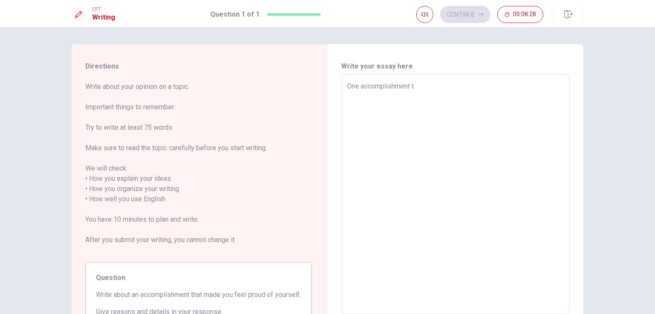
type textarea "x"
type textarea "One accomplishment th"
type textarea "x"
type textarea "One accomplishment tha"
type textarea "x"
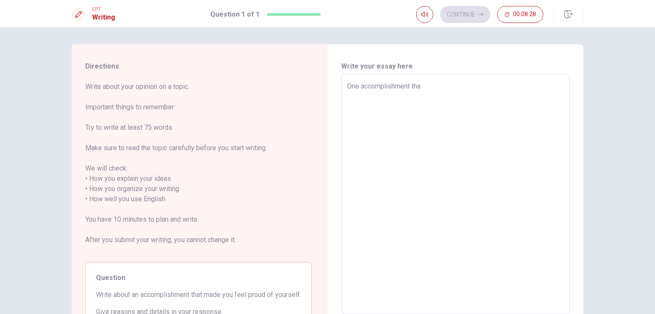
type textarea "One accomplishment that"
type textarea "x"
type textarea "One accomplishment that"
type textarea "x"
type textarea "One accomplishment that m"
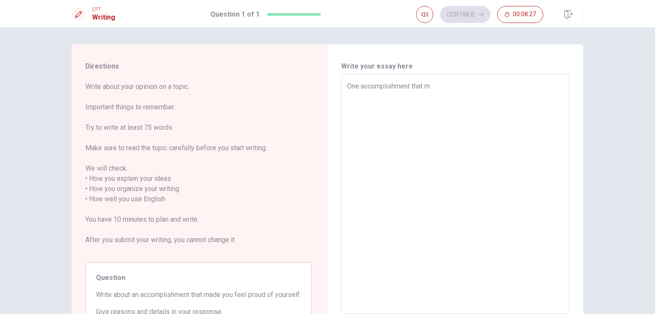
type textarea "x"
type textarea "One accomplishment that ma"
type textarea "x"
type textarea "One accomplishment that mad"
type textarea "x"
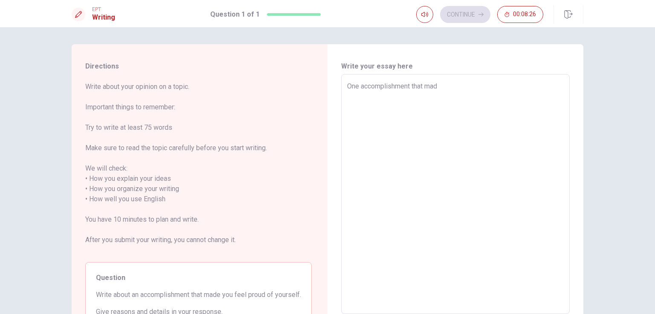
type textarea "One accomplishment that made"
type textarea "x"
type textarea "One accomplishment that made"
type textarea "x"
type textarea "One accomplishment that made m"
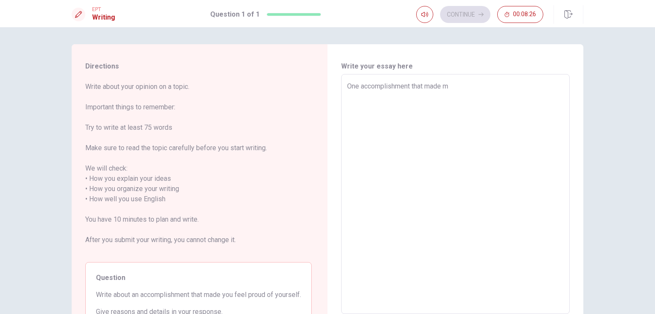
type textarea "x"
type textarea "One accomplishment that made me"
type textarea "x"
type textarea "One accomplishment that made me"
type textarea "x"
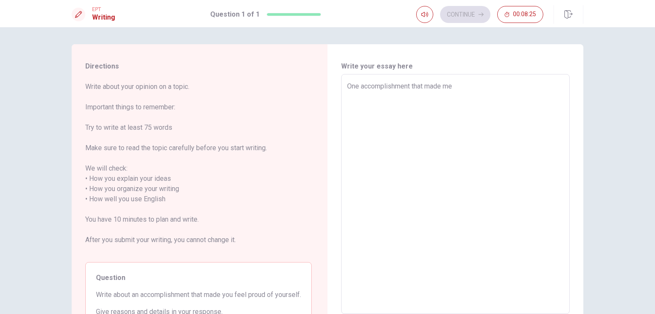
type textarea "One accomplishment that made me d"
type textarea "x"
type textarea "One accomplishment that made me"
type textarea "x"
type textarea "One accomplishment that made me f"
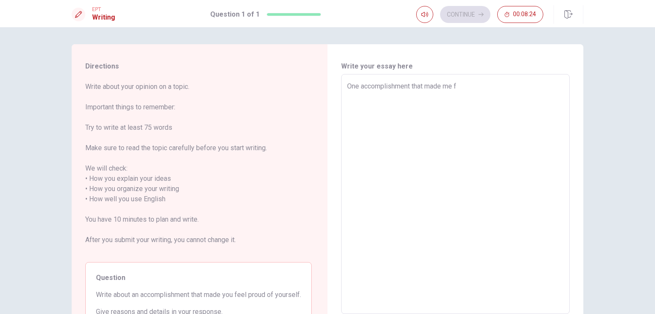
type textarea "x"
type textarea "One accomplishment that made me fe"
type textarea "x"
type textarea "One accomplishment that made me fee"
type textarea "x"
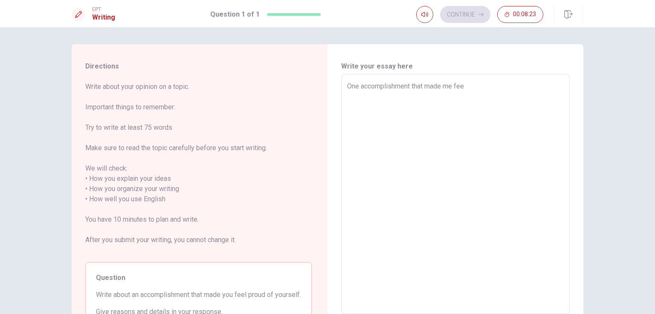
type textarea "One accomplishment that made me feel"
type textarea "x"
type textarea "One accomplishment that made me feel"
type textarea "x"
type textarea "One accomplishment that made me feel p"
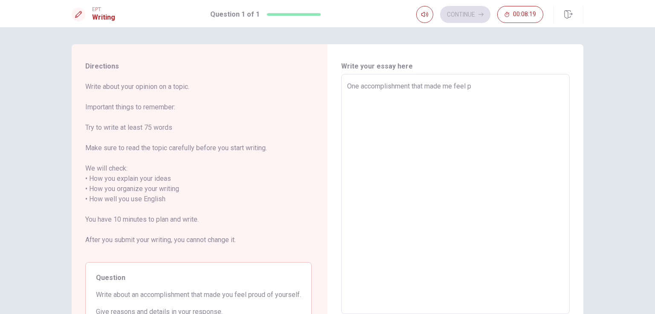
type textarea "x"
type textarea "One accomplishment that made me feel pr"
type textarea "x"
type textarea "One accomplishment that made me feel pro"
type textarea "x"
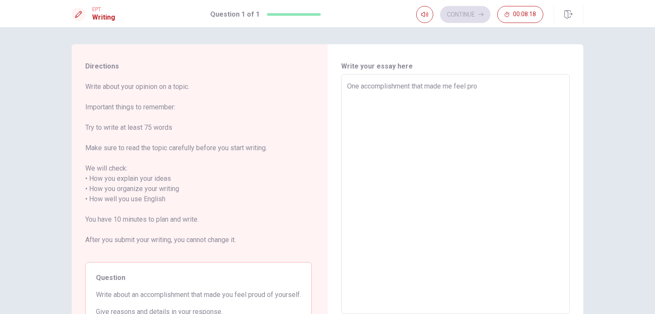
type textarea "One accomplishment that made me feel prou"
type textarea "x"
type textarea "One accomplishment that made me feel proud"
type textarea "x"
type textarea "One accomplishment that made me feel proud"
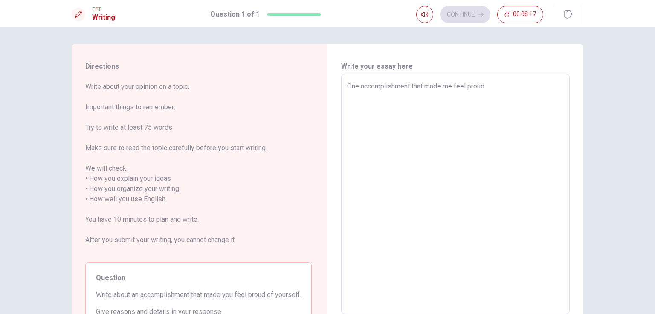
type textarea "x"
type textarea "One accomplishment that made me feel proud o"
type textarea "x"
type textarea "One accomplishment that made me feel proud ò"
type textarea "x"
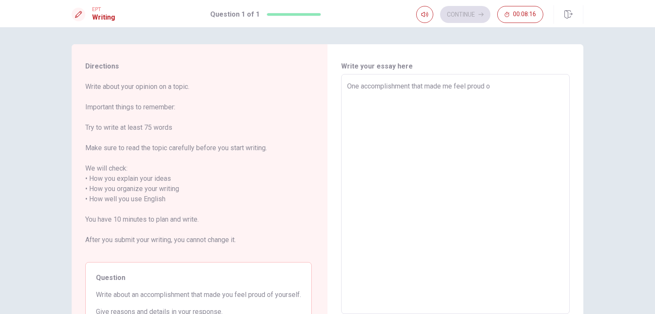
type textarea "One accomplishment that made me feel proud of"
type textarea "x"
type textarea "One accomplishment that made me feel proud of"
type textarea "x"
type textarea "One accomplishment that made me feel proud of m"
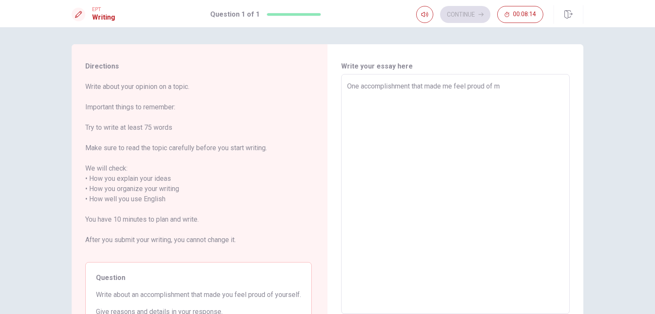
type textarea "x"
type textarea "One accomplishment that made me feel proud of my"
type textarea "x"
type textarea "One accomplishment that made me feel proud of mý"
type textarea "x"
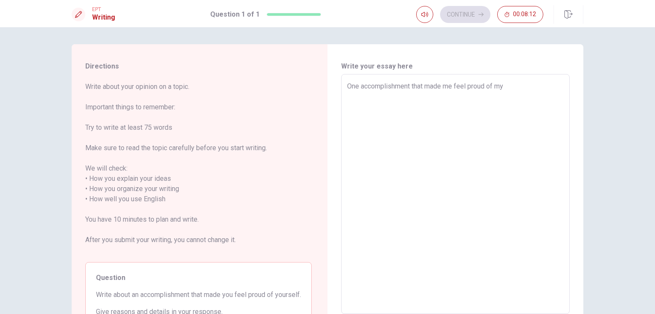
type textarea "One accomplishment that made me feel proud of mys"
type textarea "x"
type textarea "One accomplishment that made me feel proud of myse"
type textarea "x"
type textarea "One accomplishment that made me feel proud of mysel"
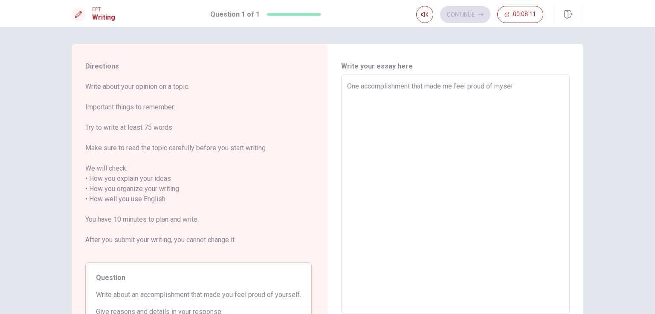
type textarea "x"
type textarea "One accomplishment that made me feel proud of myself"
type textarea "x"
type textarea "One accomplishment that made me feel proud of myself"
type textarea "x"
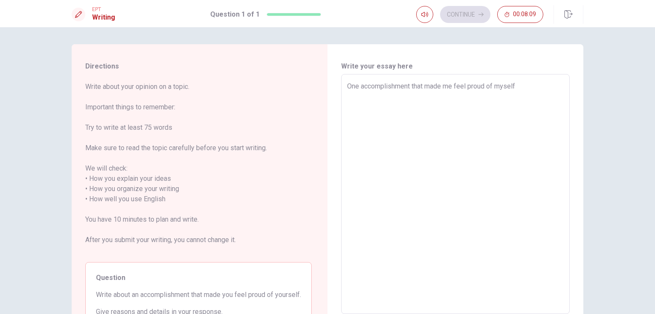
type textarea "One accomplishment that made me feel proud of myself ư"
type textarea "x"
type textarea "One accomplishment that made me feel proud of myself w"
type textarea "x"
type textarea "One accomplishment that made me feel proud of myself wa"
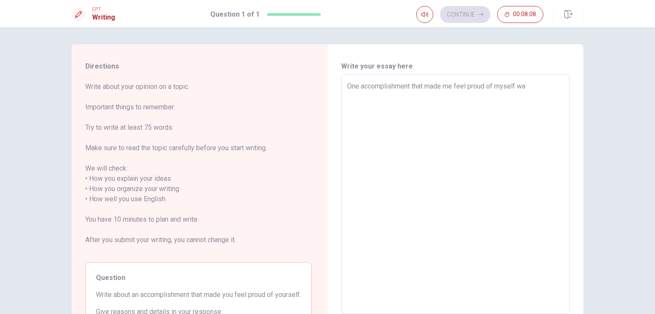
type textarea "x"
type textarea "One accomplishment that made me feel proud of myself was"
type textarea "x"
type textarea "One accomplishment that made me feel proud of myself was"
type textarea "x"
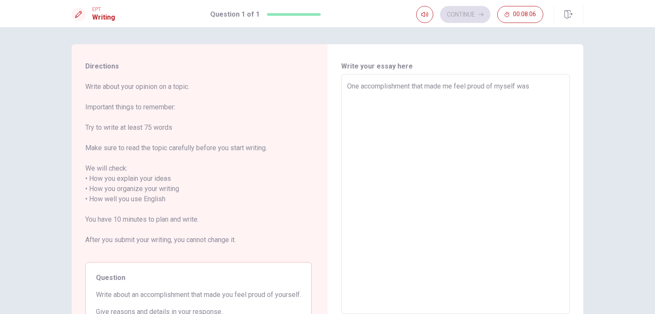
type textarea "One accomplishment that made me feel proud of myself was l"
type textarea "x"
type textarea "One accomplishment that made me feel proud of myself was le"
type textarea "x"
type textarea "One accomplishment that made me feel proud of myself was [PERSON_NAME]"
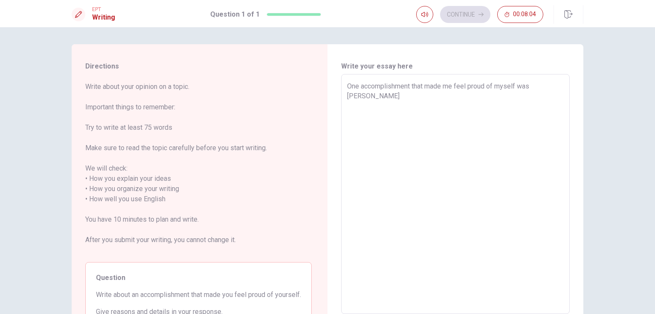
type textarea "x"
type textarea "One accomplishment that made me feel proud of myself was [PERSON_NAME]"
type textarea "x"
type textarea "One accomplishment that made me feel proud of myself was learn"
type textarea "x"
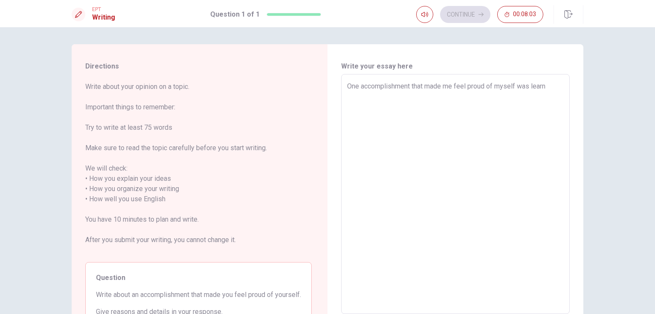
type textarea "One accomplishment that made me feel proud of myself was learni"
type textarea "x"
type textarea "One accomplishment that made me feel proud of myself was learnin"
type textarea "x"
type textarea "One accomplishment that made me feel proud of myself was learning"
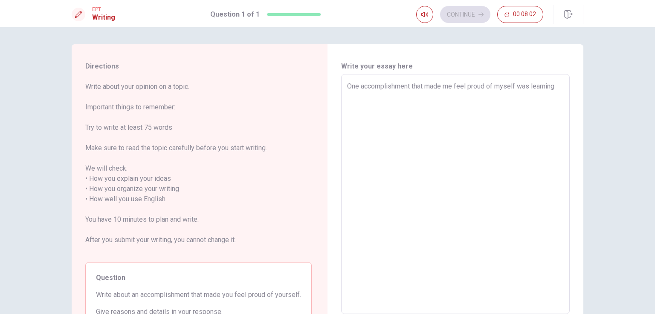
type textarea "x"
type textarea "One accomplishment that made me feel proud of myself was learning"
type textarea "x"
type textarea "One accomplishment that made me feel proud of myself was learning h"
type textarea "x"
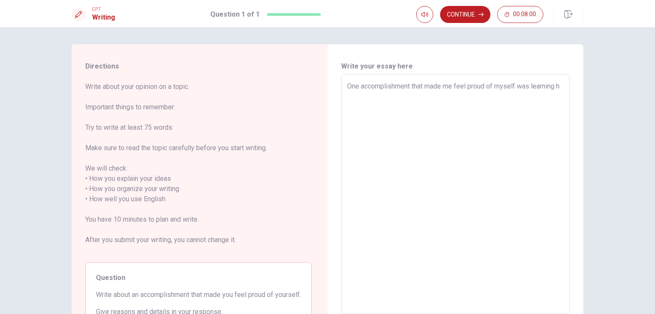
type textarea "One accomplishment that made me feel proud of myself was learning ho"
type textarea "x"
type textarea "One accomplishment that made me feel proud of myself was learning hơ"
type textarea "x"
type textarea "One accomplishment that made me feel proud of myself was learning hơ"
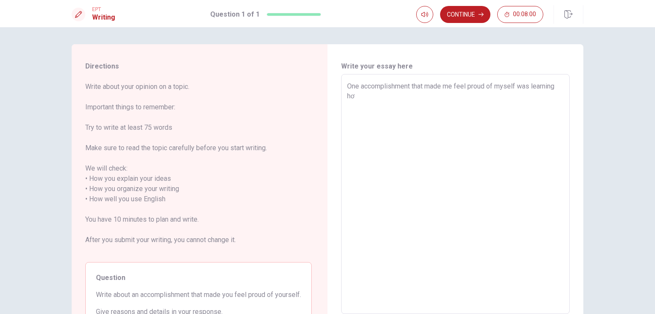
type textarea "x"
type textarea "One accomplishment that made me feel proud of myself was learning hơ t"
type textarea "x"
type textarea "One accomplishment that made me feel proud of myself was learning hơ to"
type textarea "x"
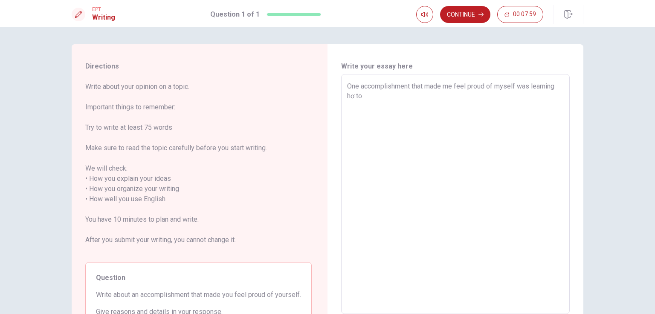
type textarea "One accomplishment that made me feel proud of myself was learning hơ to"
type textarea "x"
type textarea "One accomplishment that made me feel proud of myself was learning hơ to"
type textarea "x"
type textarea "One accomplishment that made me feel proud of myself was learning hơ t"
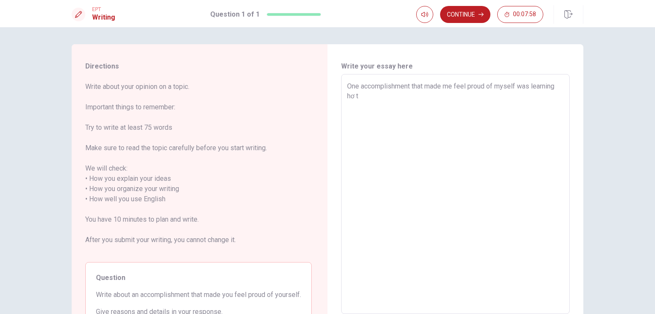
type textarea "x"
type textarea "One accomplishment that made me feel proud of myself was learning hơ"
type textarea "x"
type textarea "One accomplishment that made me feel proud of myself was learning hơ"
type textarea "x"
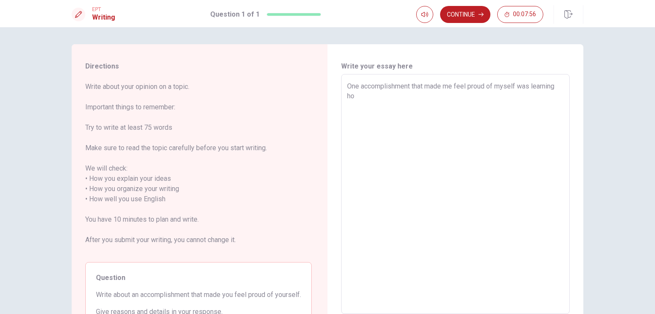
type textarea "One accomplishment that made me feel proud of myself was learning how"
type textarea "x"
type textarea "One accomplishment that made me feel proud of myself was learning how"
type textarea "x"
type textarea "One accomplishment that made me feel proud of myself was learning how t"
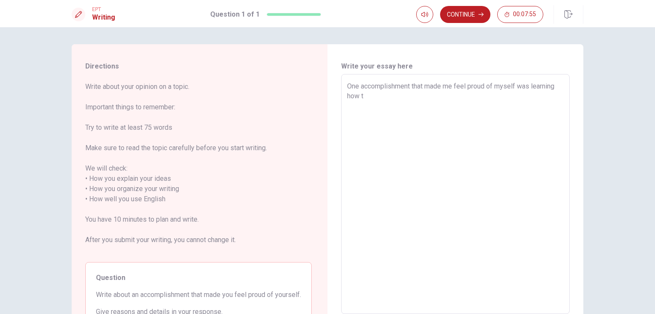
type textarea "x"
type textarea "One accomplishment that made me feel proud of myself was learning how to"
type textarea "x"
type textarea "One accomplishment that made me feel proud of myself was learning how to"
type textarea "x"
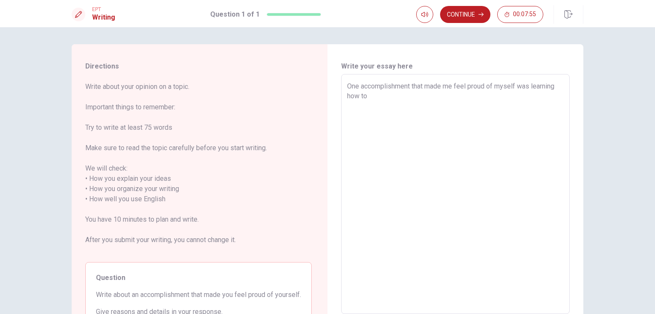
type textarea "One accomplishment that made me feel proud of myself was learning how to c"
type textarea "x"
type textarea "One accomplishment that made me feel proud of myself was learning how to co"
type textarea "x"
type textarea "One accomplishment that made me feel proud of myself was learning how to cô"
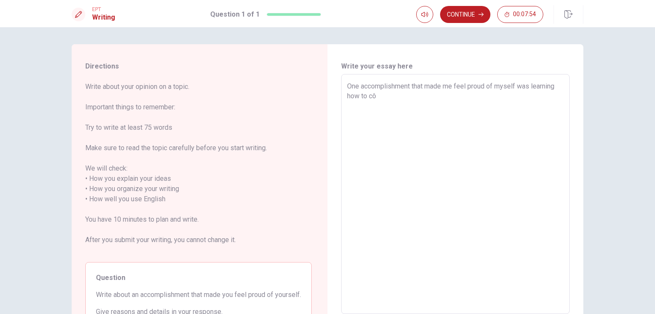
type textarea "x"
type textarea "One accomplishment that made me feel proud of myself was learning how to coo"
type textarea "x"
type textarea "One accomplishment that made me feel proud of myself was learning how to cook"
type textarea "x"
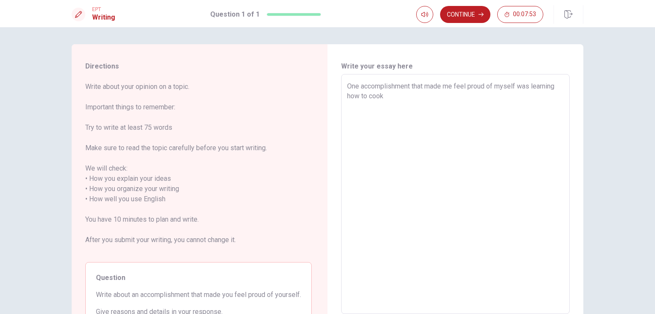
type textarea "One accomplishment that made me feel proud of myself was learning how to cook"
type textarea "x"
type textarea "One accomplishment that made me feel proud of myself was learning how to cook f"
type textarea "x"
type textarea "One accomplishment that made me feel proud of myself was learning how to cook fo"
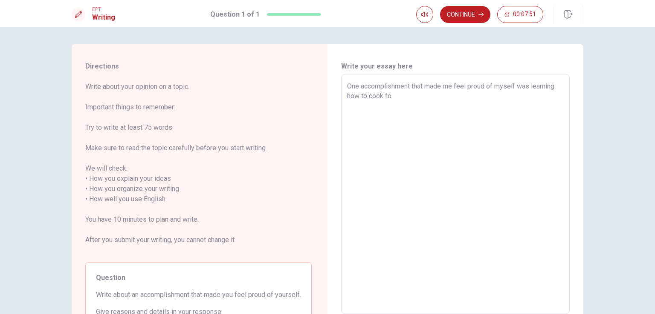
type textarea "x"
type textarea "One accomplishment that made me feel proud of myself was learning how to cook f…"
type textarea "x"
type textarea "One accomplishment that made me feel proud of myself was learning how to cook f…"
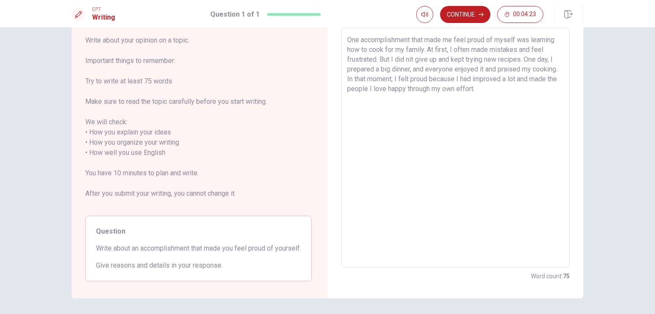
scroll to position [85, 0]
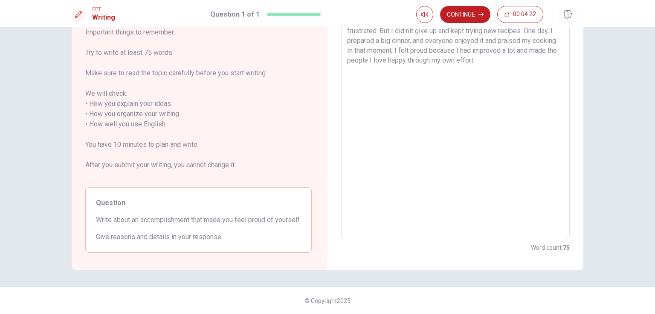
click at [330, 261] on div "Write your essay here One accomplishment that made me feel proud of myself was …" at bounding box center [455, 119] width 256 height 301
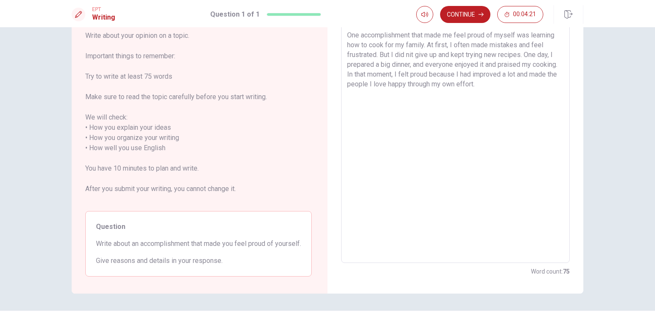
scroll to position [0, 0]
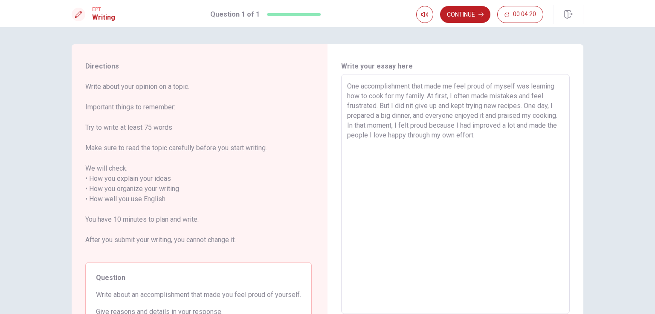
click at [330, 140] on div "Directions Write about your opinion on a topic. Important things to remember: T…" at bounding box center [327, 194] width 539 height 301
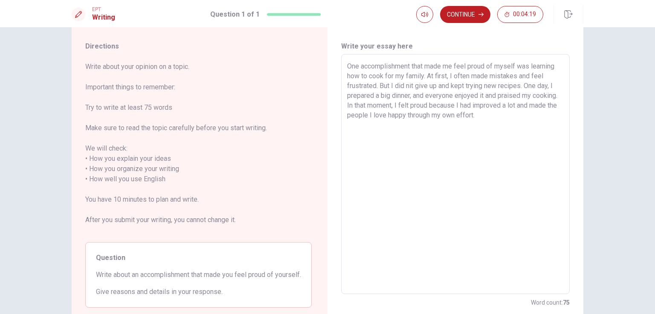
scroll to position [43, 0]
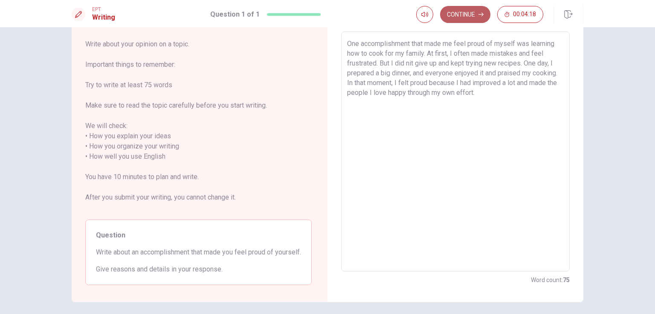
click at [330, 12] on button "Continue" at bounding box center [465, 14] width 50 height 17
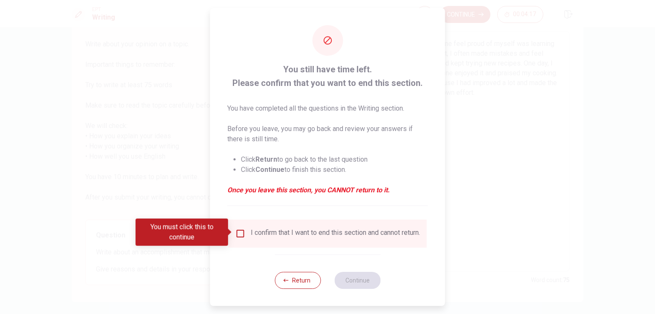
drag, startPoint x: 236, startPoint y: 237, endPoint x: 236, endPoint y: 233, distance: 4.7
click at [236, 235] on div "I confirm that I want to end this section and cannot return." at bounding box center [327, 234] width 185 height 10
click at [236, 233] on input "You must click this to continue" at bounding box center [240, 234] width 10 height 10
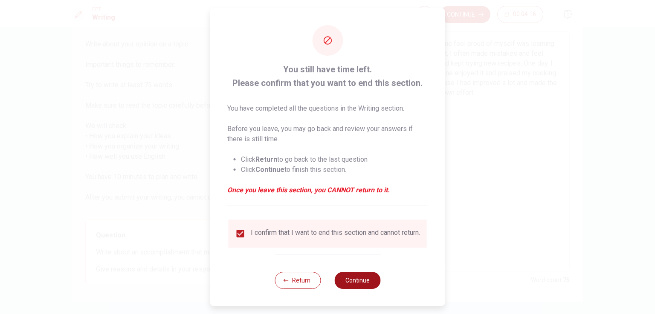
click at [330, 286] on button "Continue" at bounding box center [357, 280] width 46 height 17
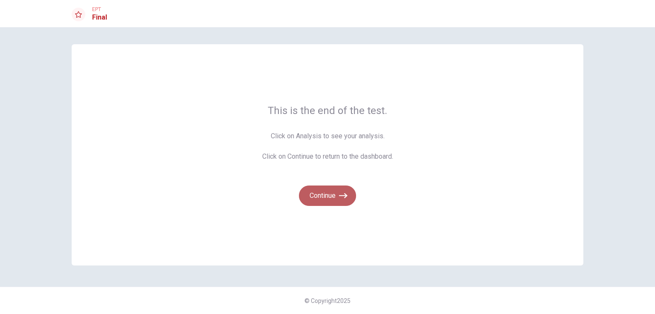
click at [323, 197] on button "Continue" at bounding box center [327, 196] width 57 height 20
